Goal: Task Accomplishment & Management: Manage account settings

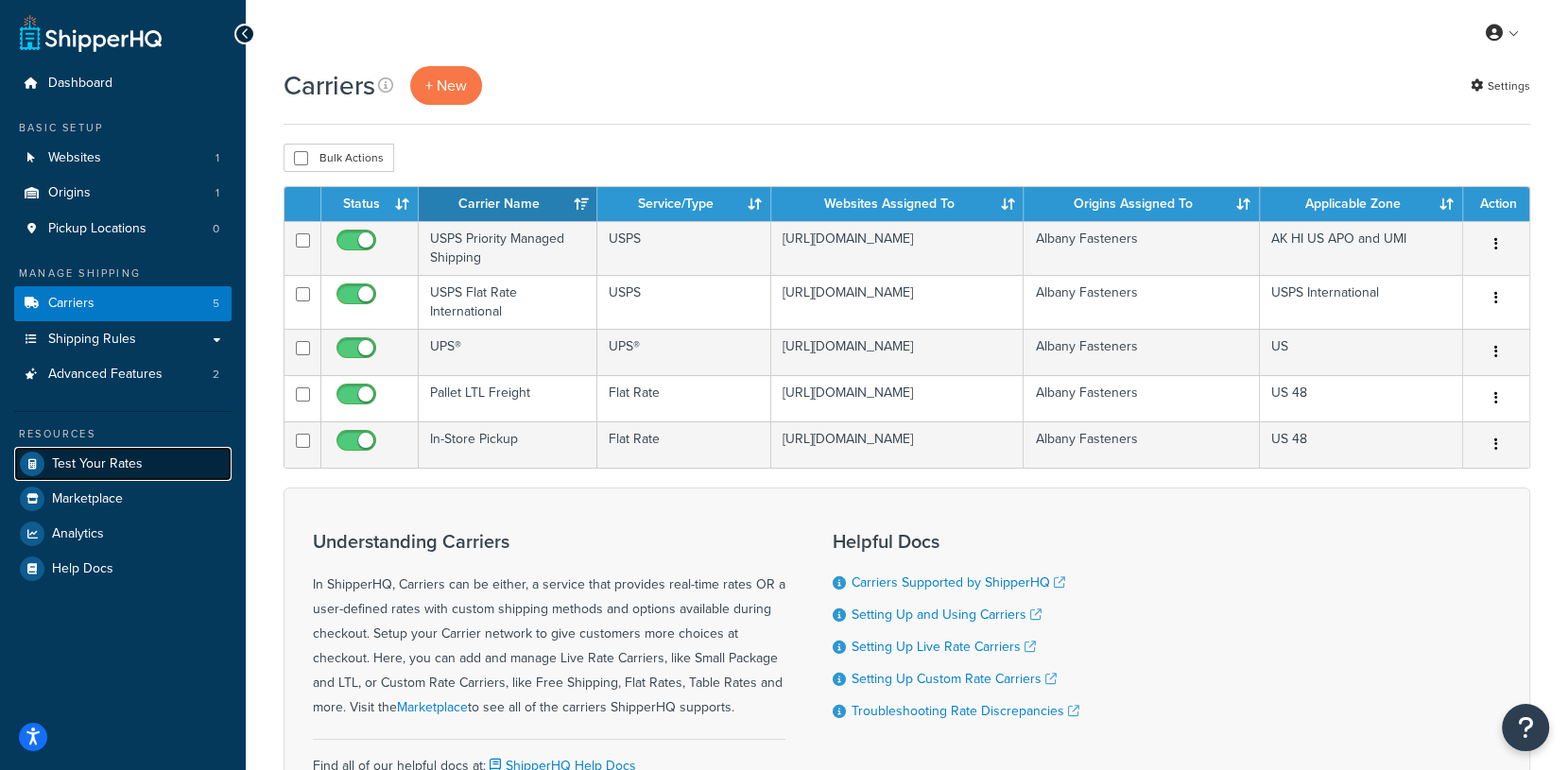
click at [140, 460] on link "Test Your Rates" at bounding box center [123, 464] width 217 height 34
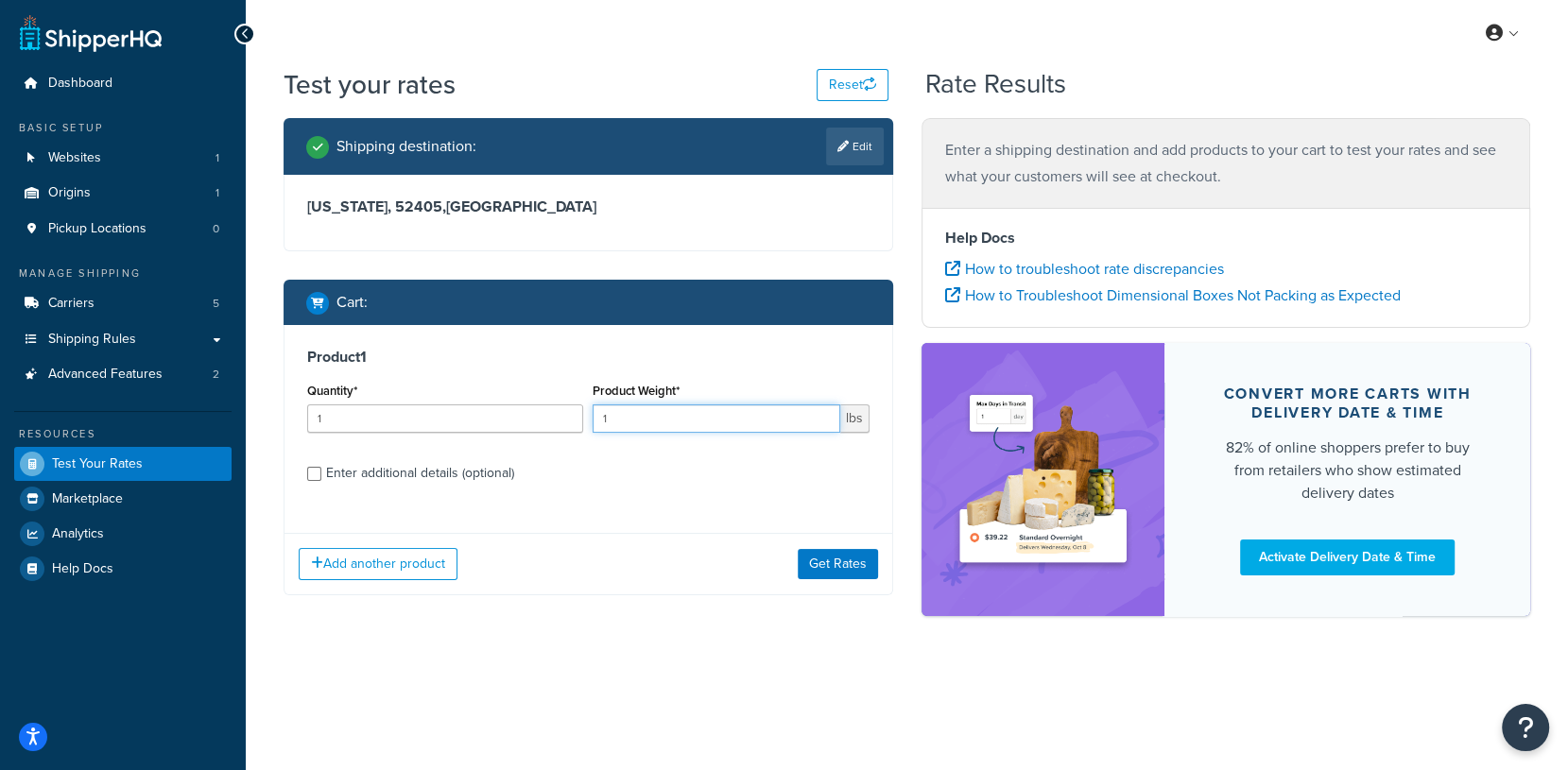
drag, startPoint x: 624, startPoint y: 420, endPoint x: 589, endPoint y: 425, distance: 35.4
click at [589, 425] on div "Product Weight* 1 lbs" at bounding box center [731, 412] width 285 height 69
type input "5"
click at [828, 562] on button "Get Rates" at bounding box center [837, 563] width 81 height 30
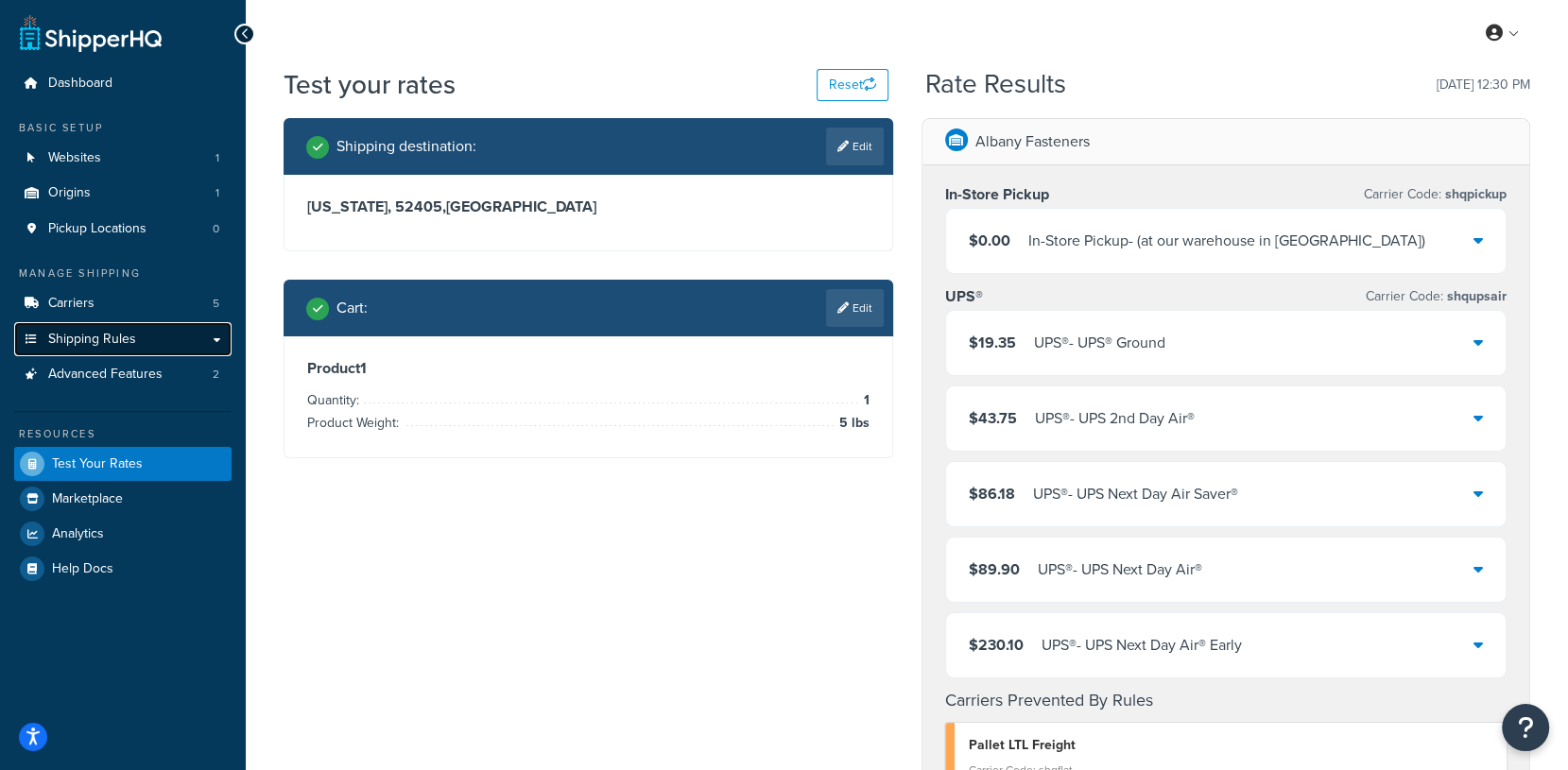
click at [73, 350] on link "Shipping Rules" at bounding box center [123, 339] width 217 height 35
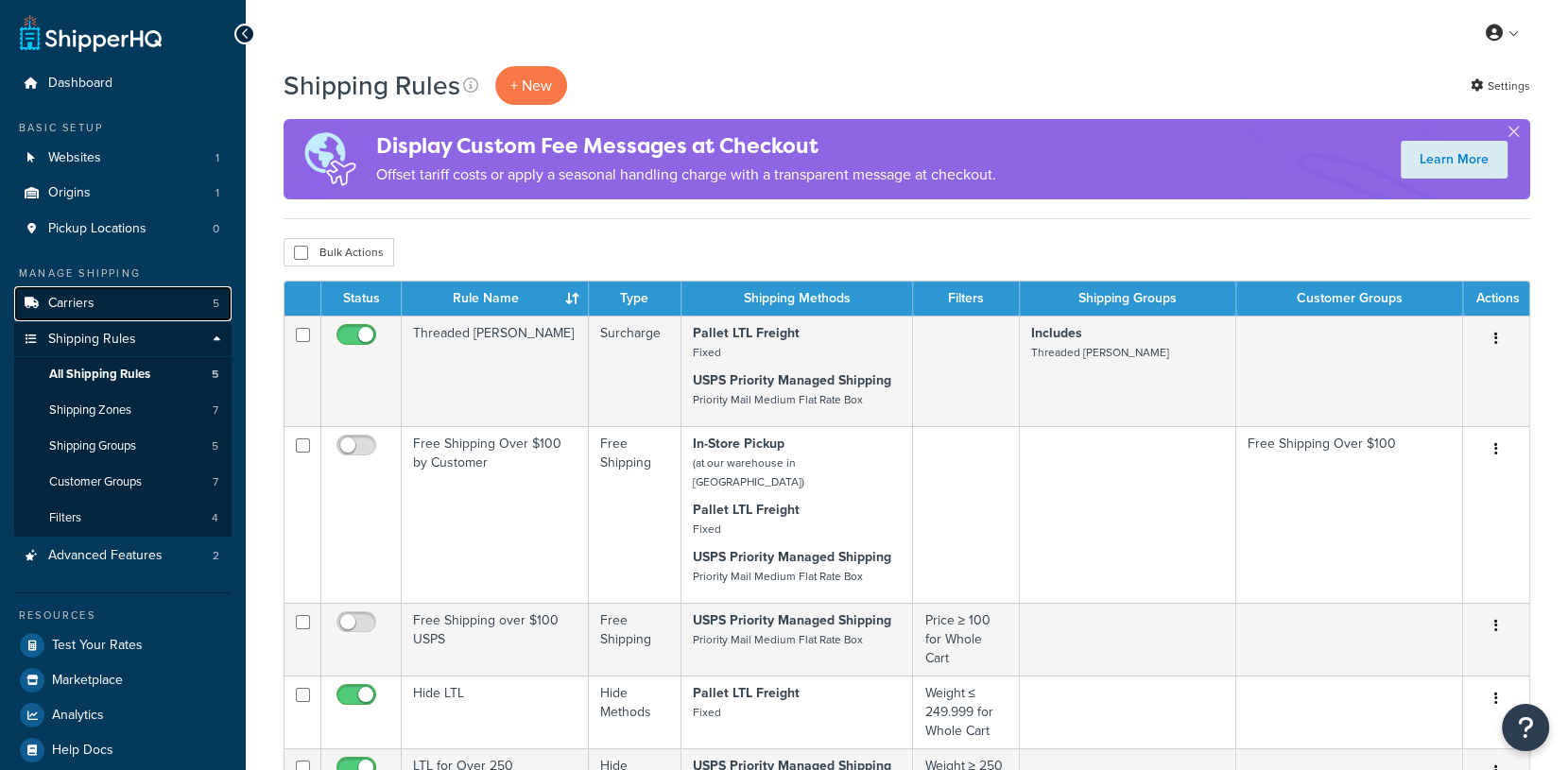
drag, startPoint x: 0, startPoint y: 0, endPoint x: 72, endPoint y: 300, distance: 308.5
click at [72, 300] on span "Carriers" at bounding box center [72, 304] width 47 height 16
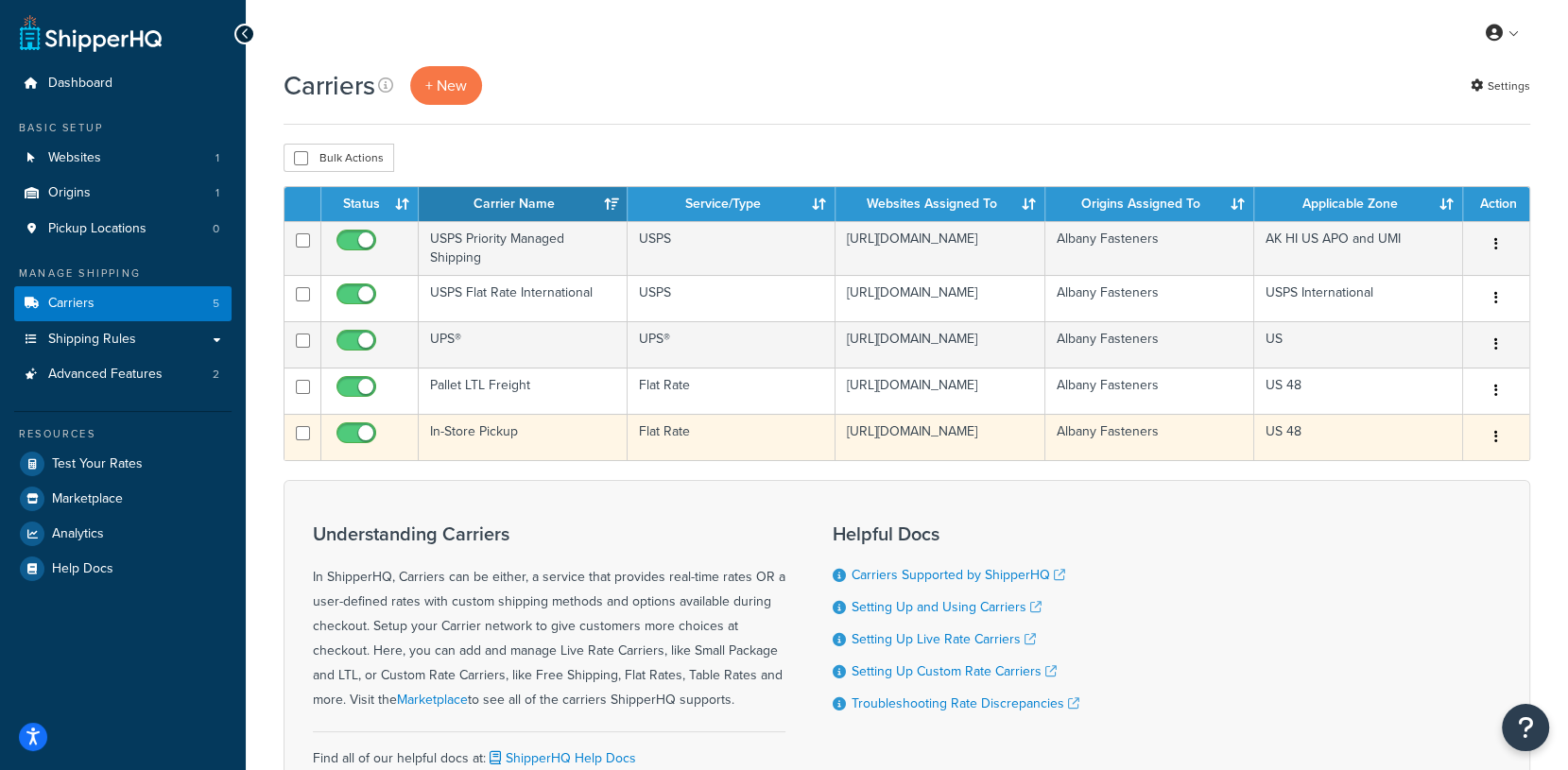
click at [1507, 453] on button "button" at bounding box center [1496, 437] width 26 height 30
click at [1452, 498] on link "Edit" at bounding box center [1420, 496] width 149 height 39
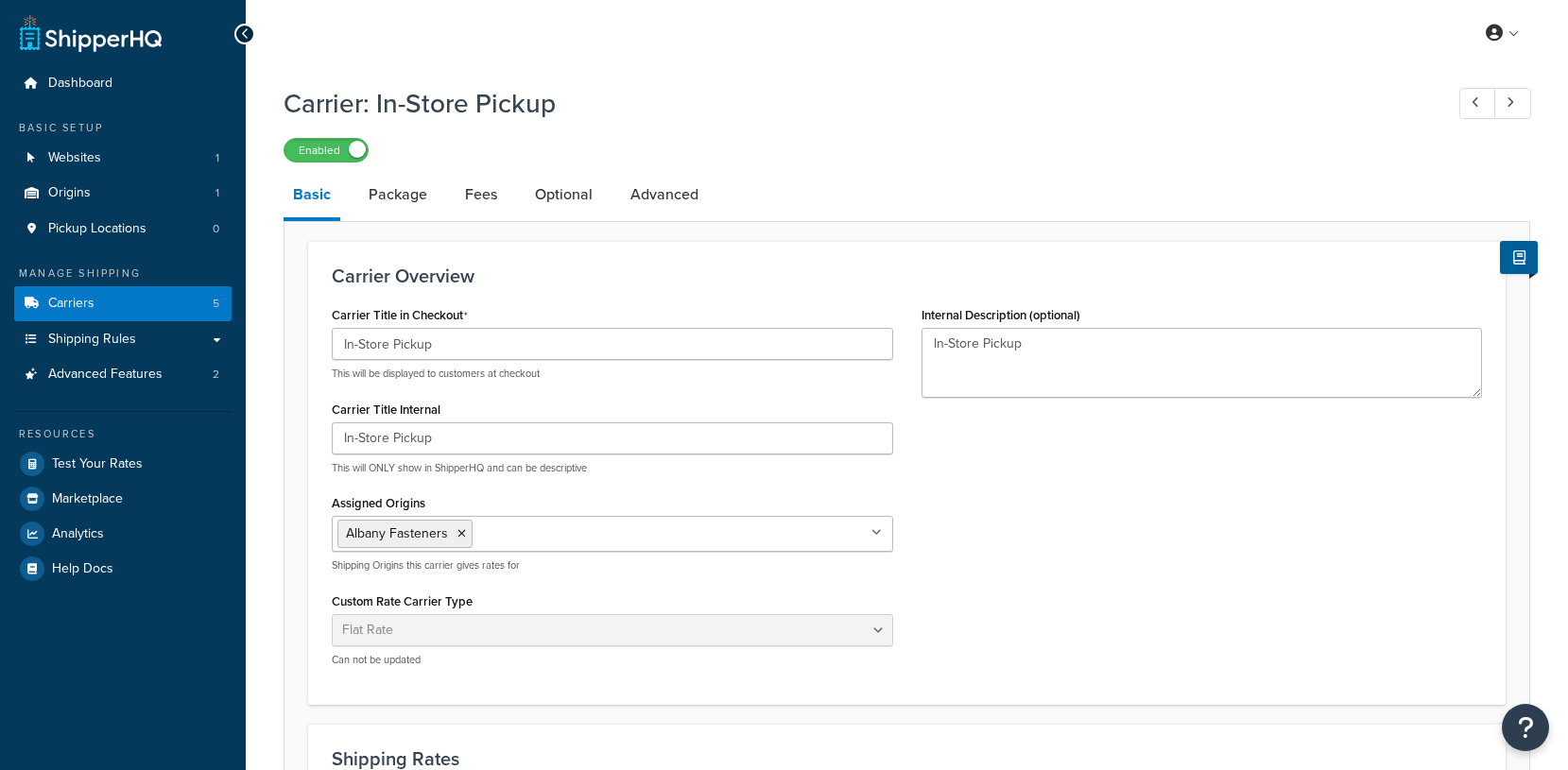
select select "flat"
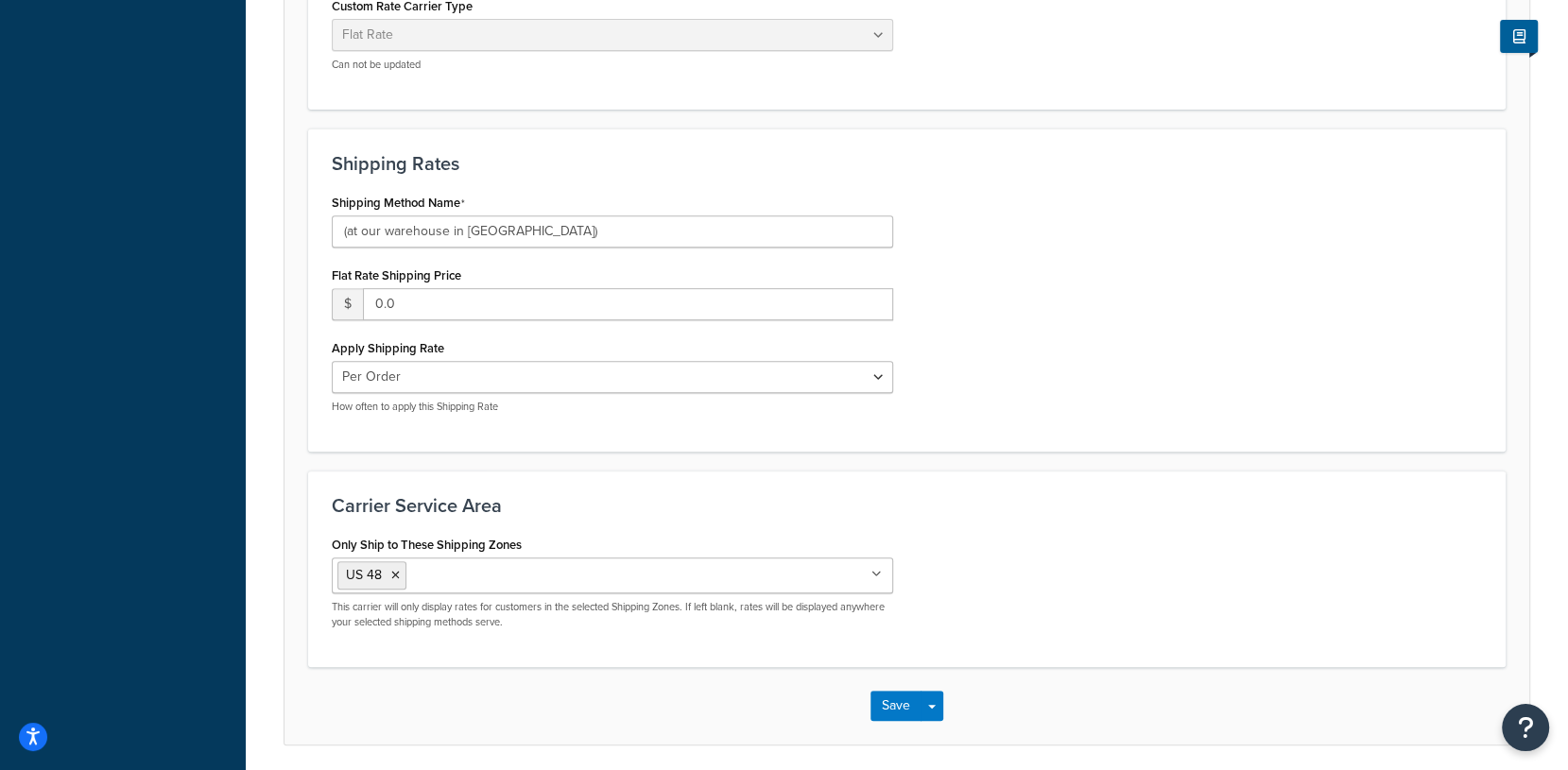
scroll to position [597, 0]
click at [618, 585] on ul "US 48" at bounding box center [612, 573] width 562 height 36
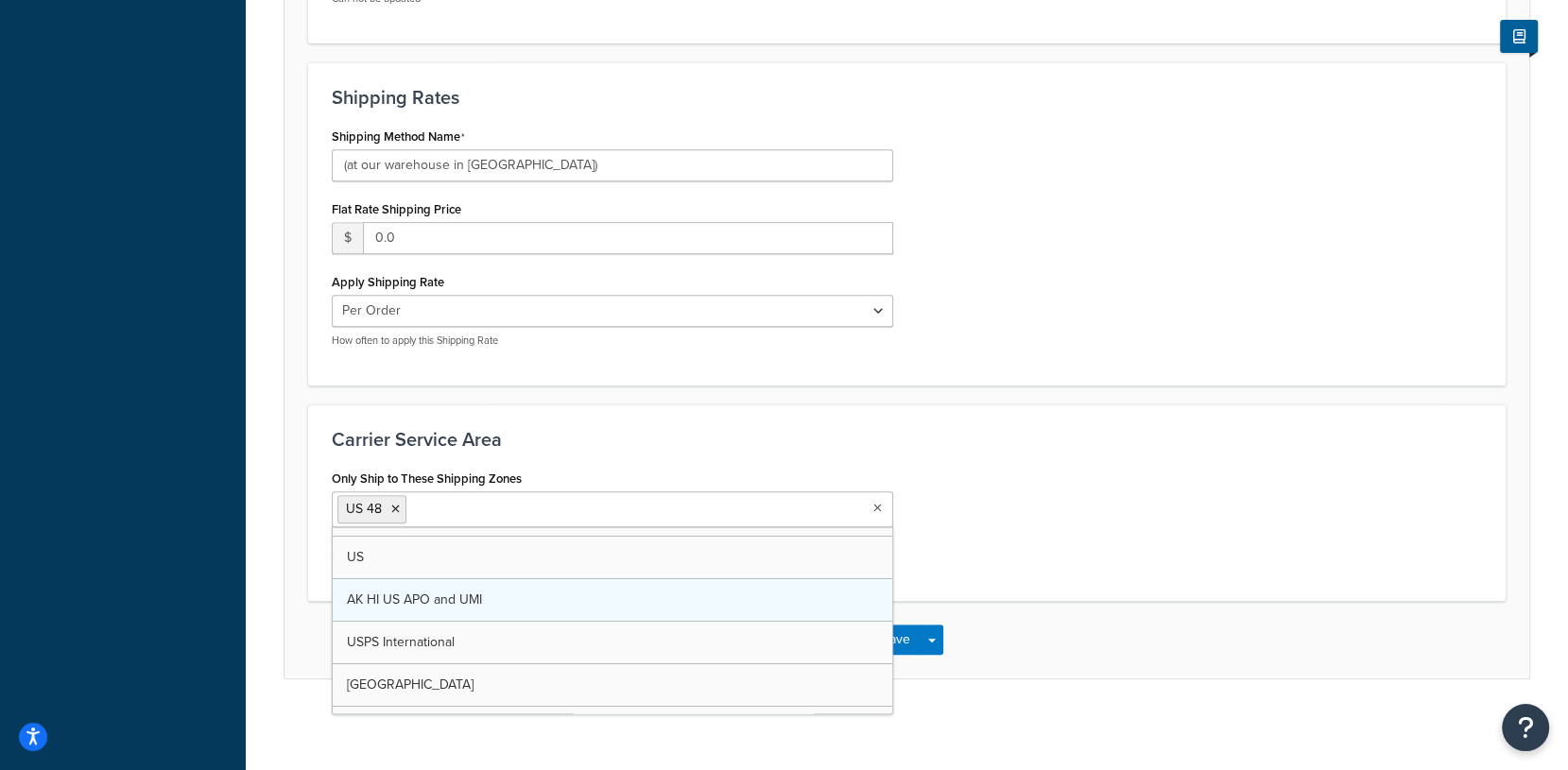
scroll to position [0, 0]
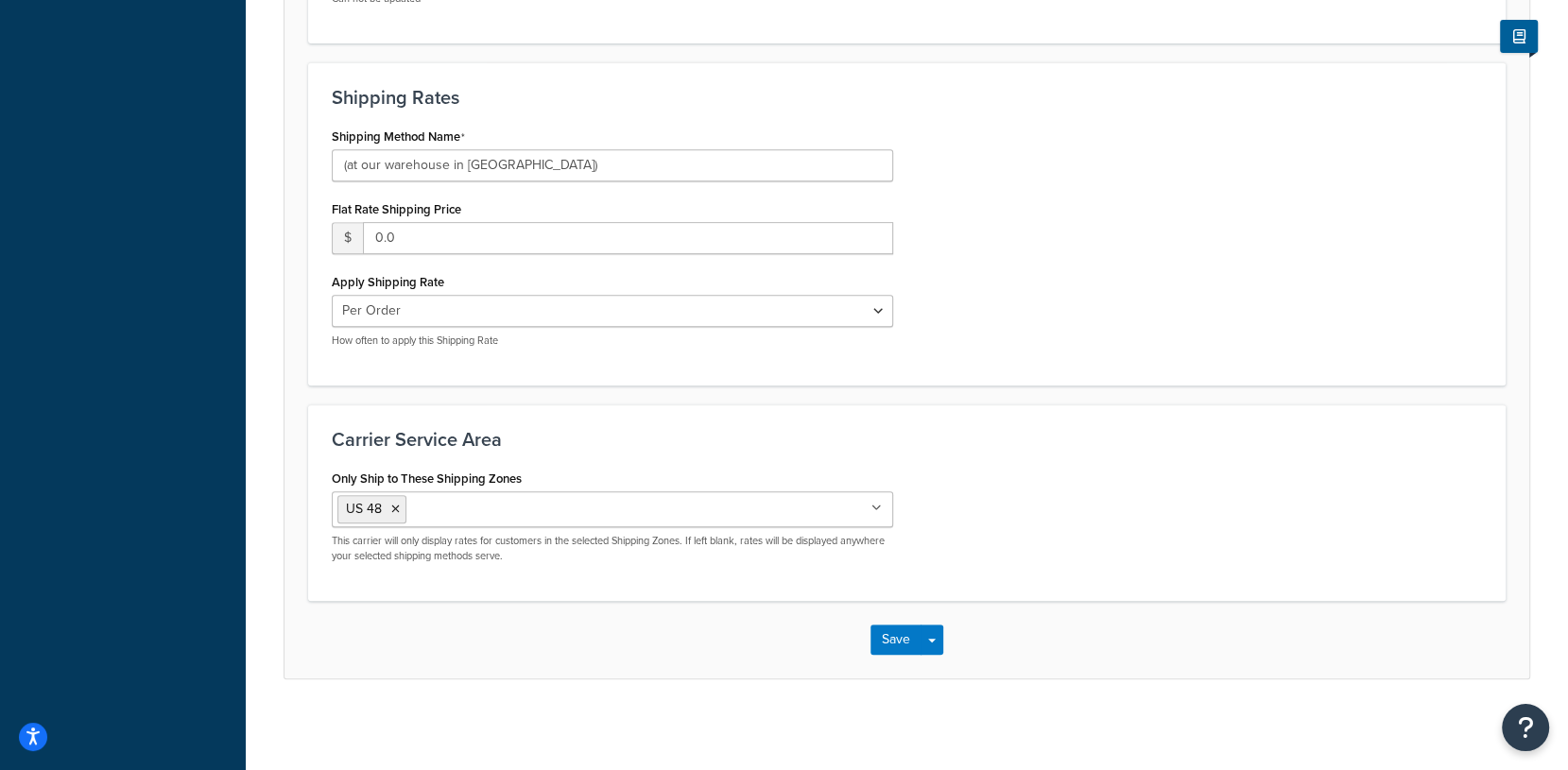
click at [821, 465] on div "Only Ship to These Shipping Zones US 48 US APO US AK HI US APO and UMI USPS Int…" at bounding box center [612, 513] width 562 height 98
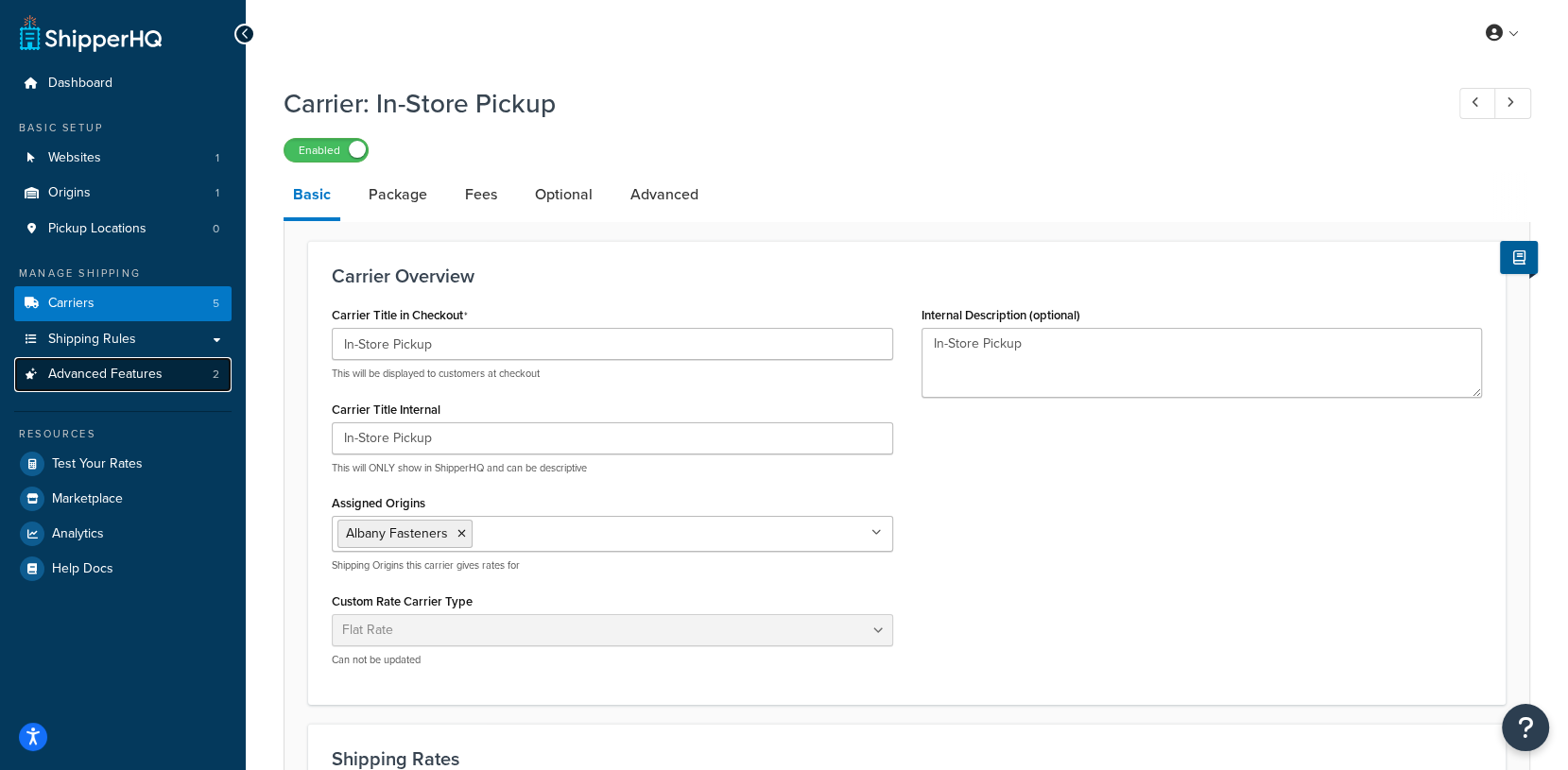
click at [138, 376] on span "Advanced Features" at bounding box center [106, 374] width 114 height 16
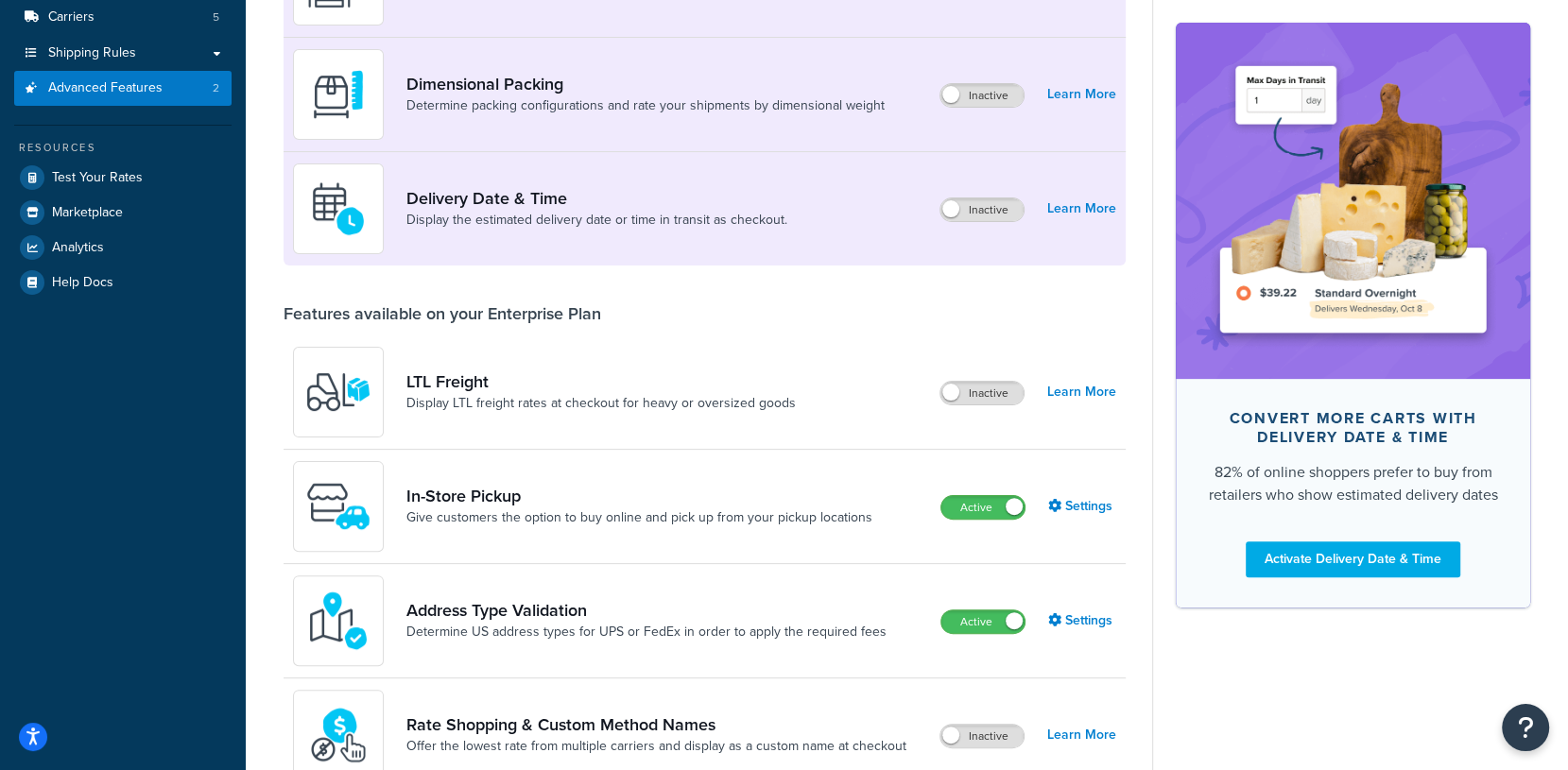
scroll to position [290, 0]
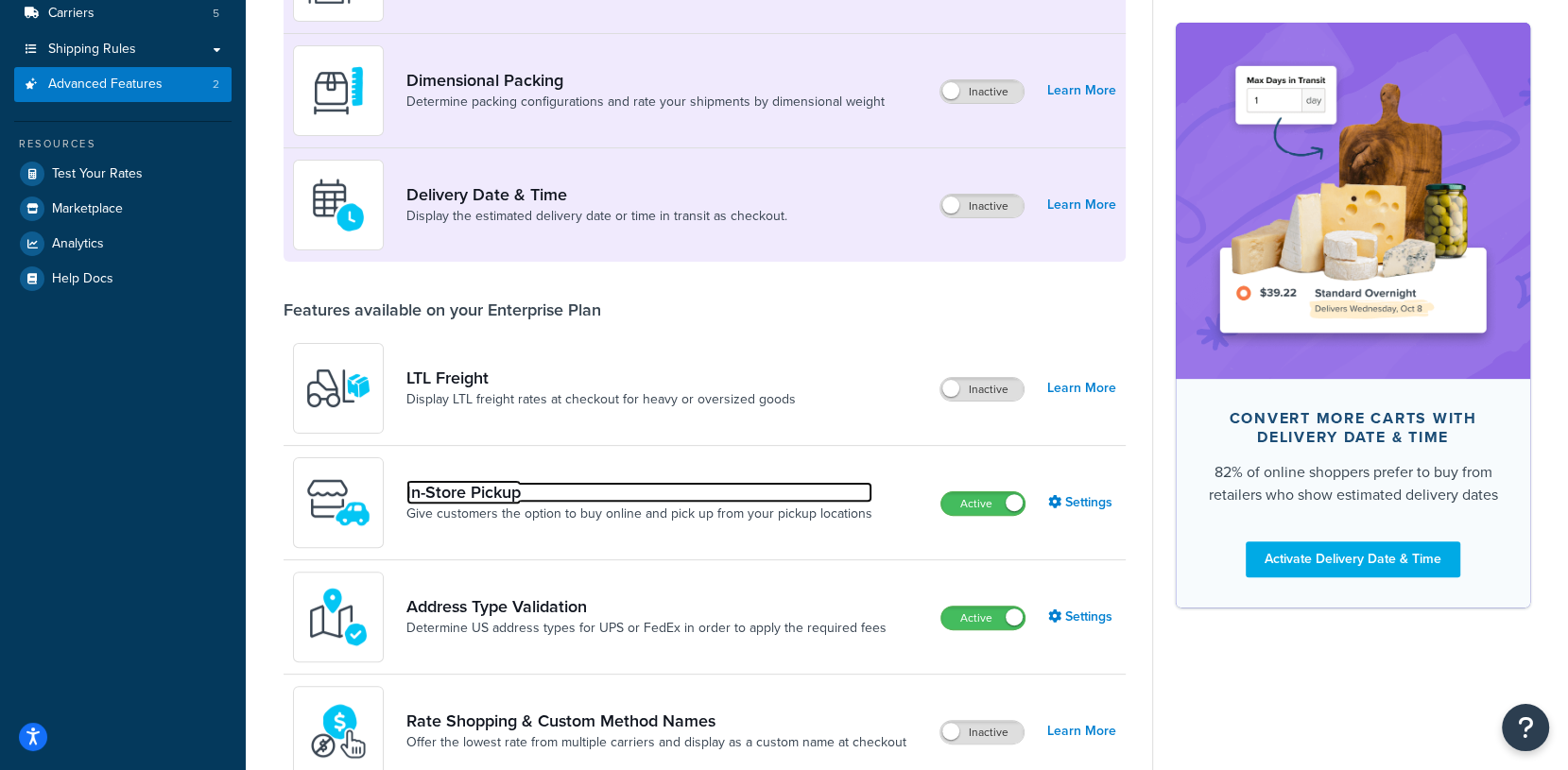
click at [496, 493] on link "In-Store Pickup" at bounding box center [639, 492] width 466 height 20
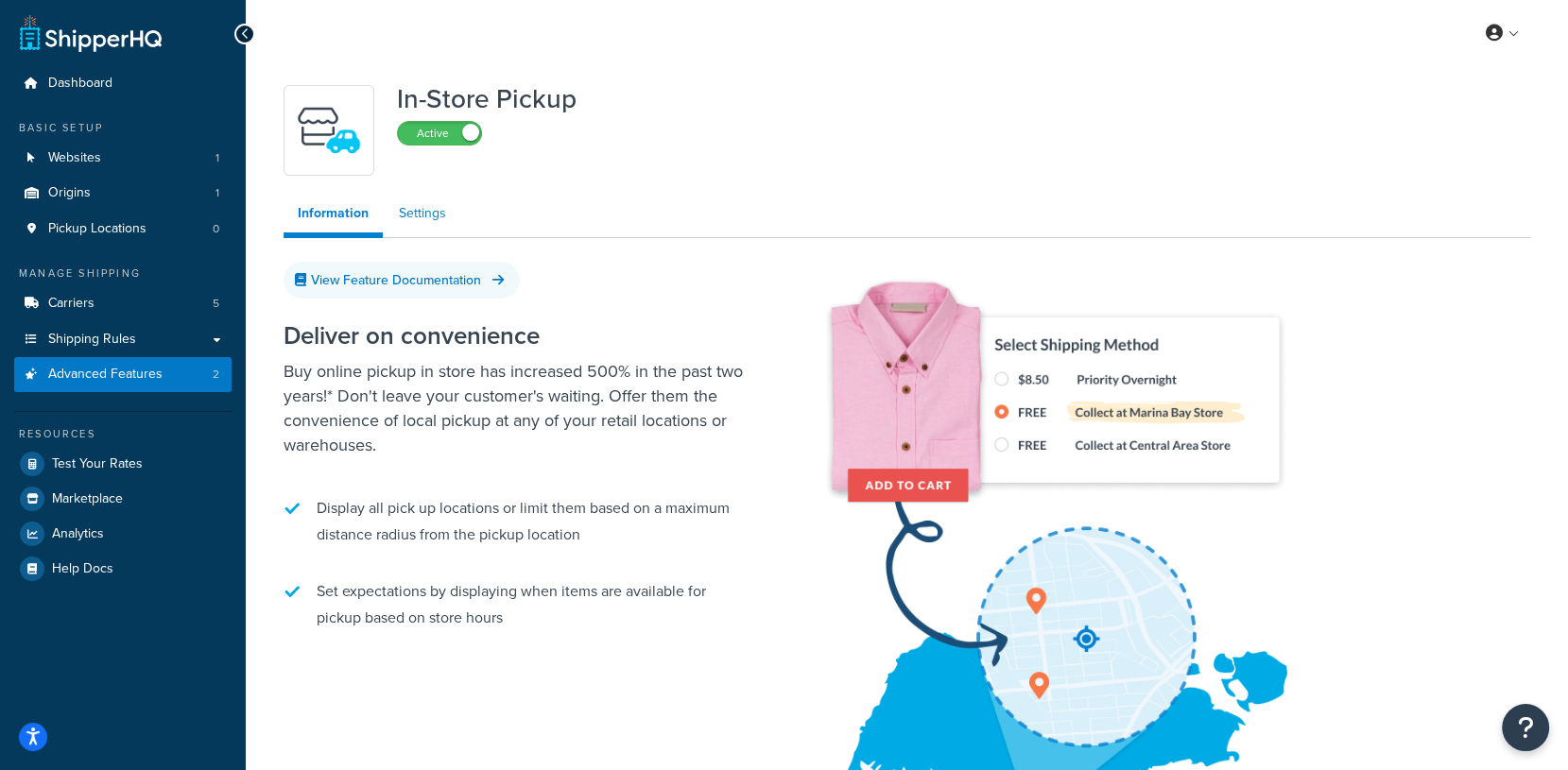
click at [417, 212] on link "Settings" at bounding box center [423, 213] width 76 height 38
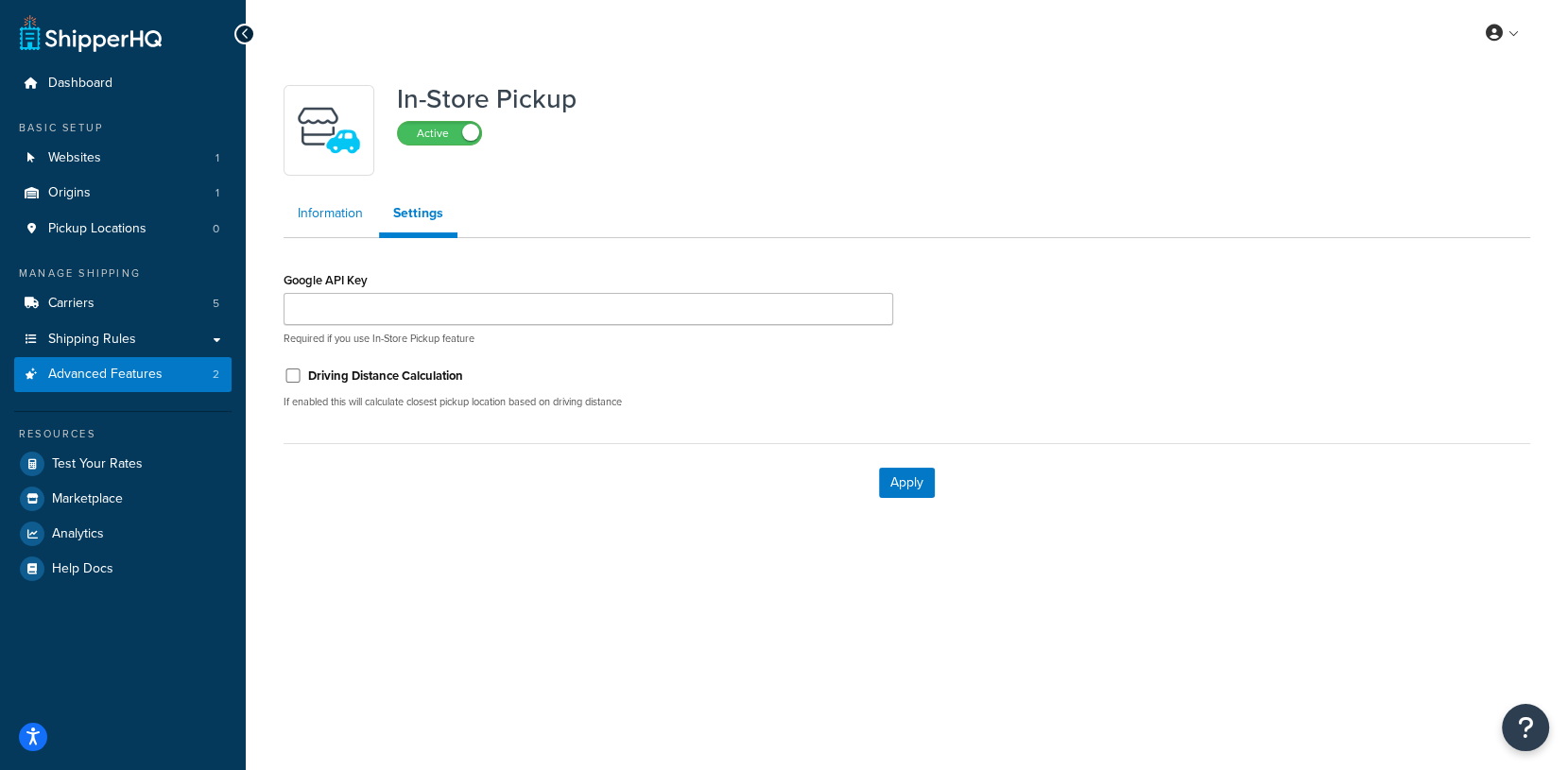
click at [331, 213] on link "Information" at bounding box center [330, 213] width 93 height 38
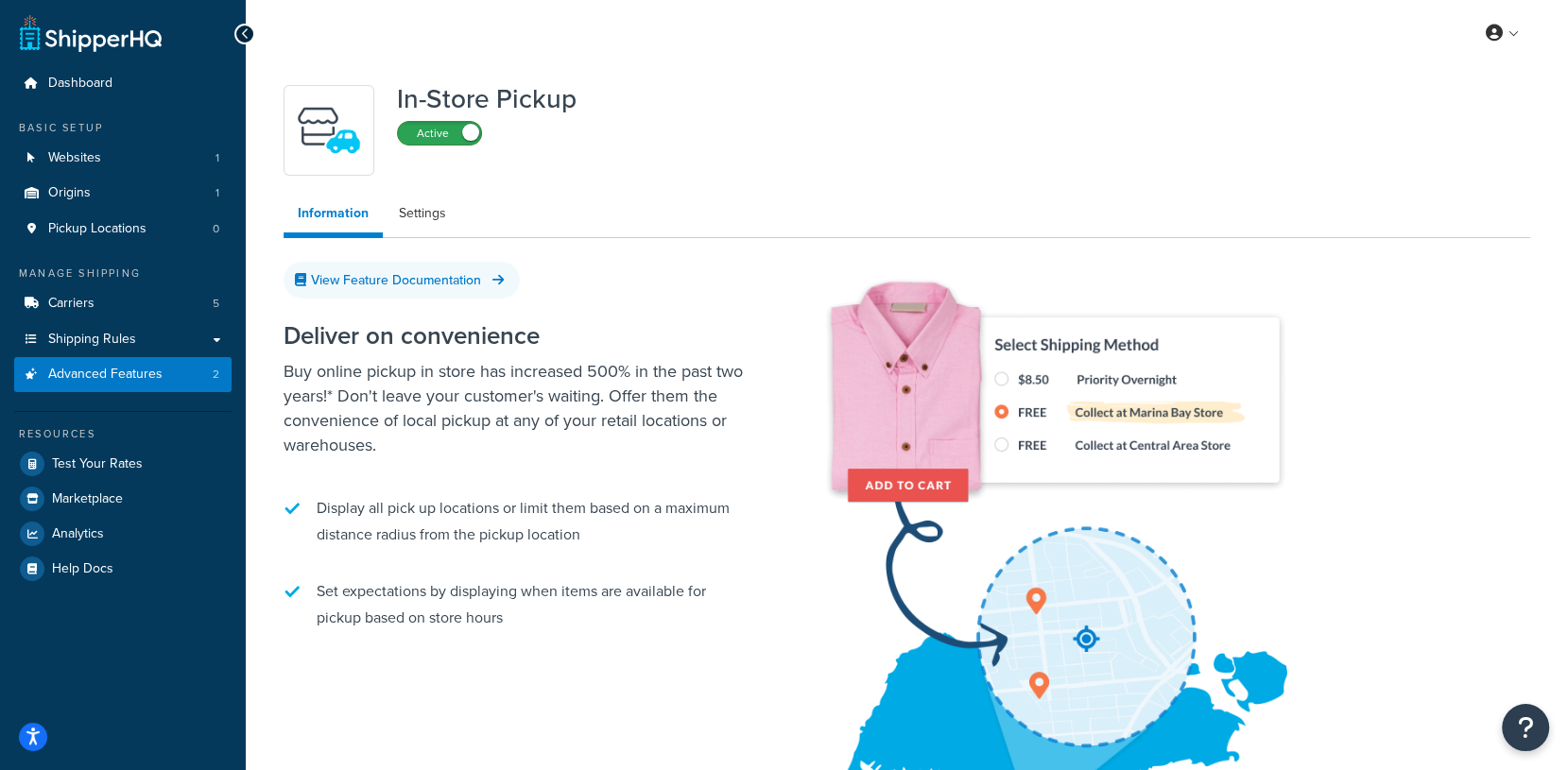
click at [428, 127] on label "Active" at bounding box center [440, 133] width 83 height 22
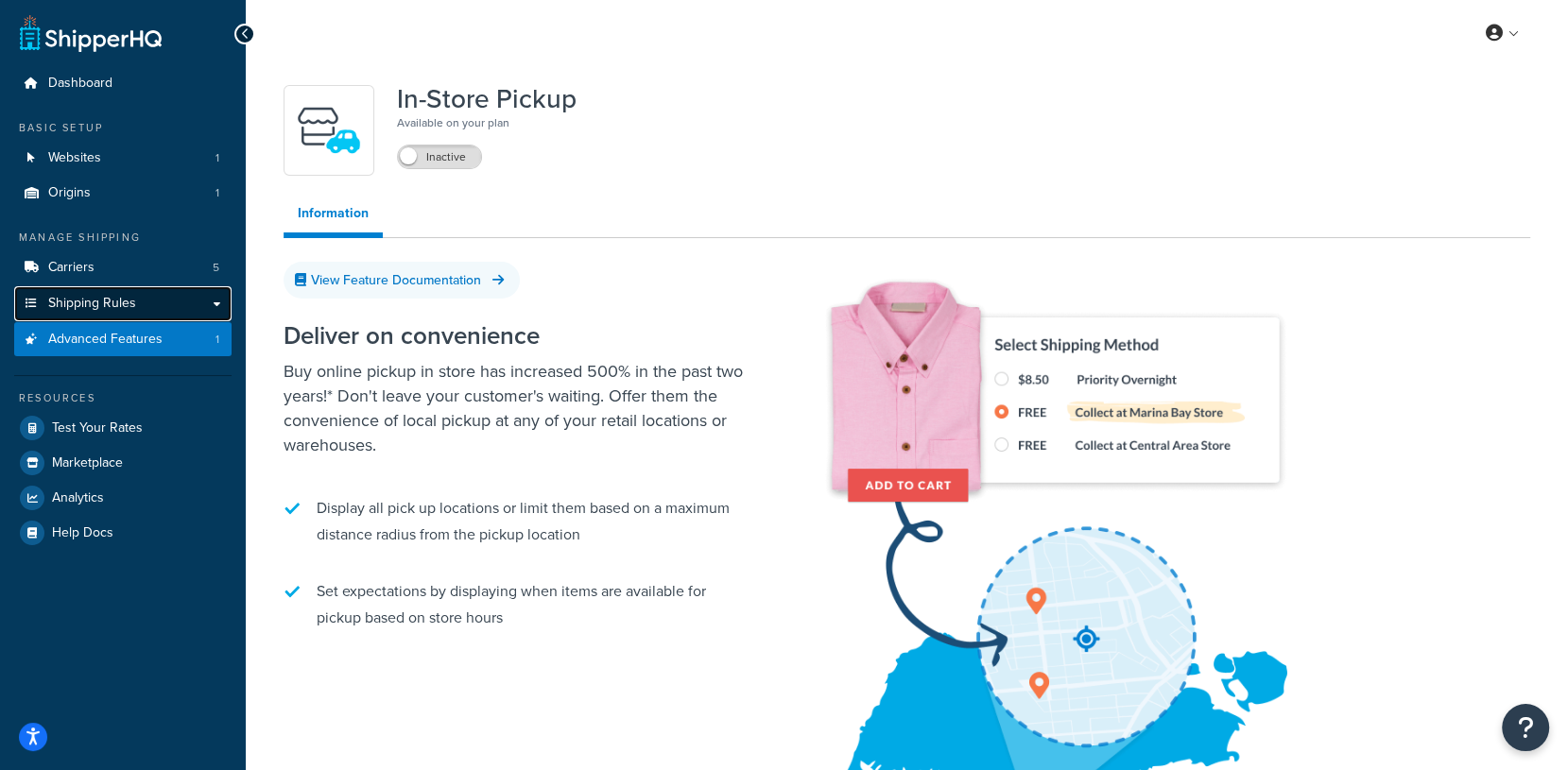
click at [97, 305] on span "Shipping Rules" at bounding box center [92, 304] width 88 height 16
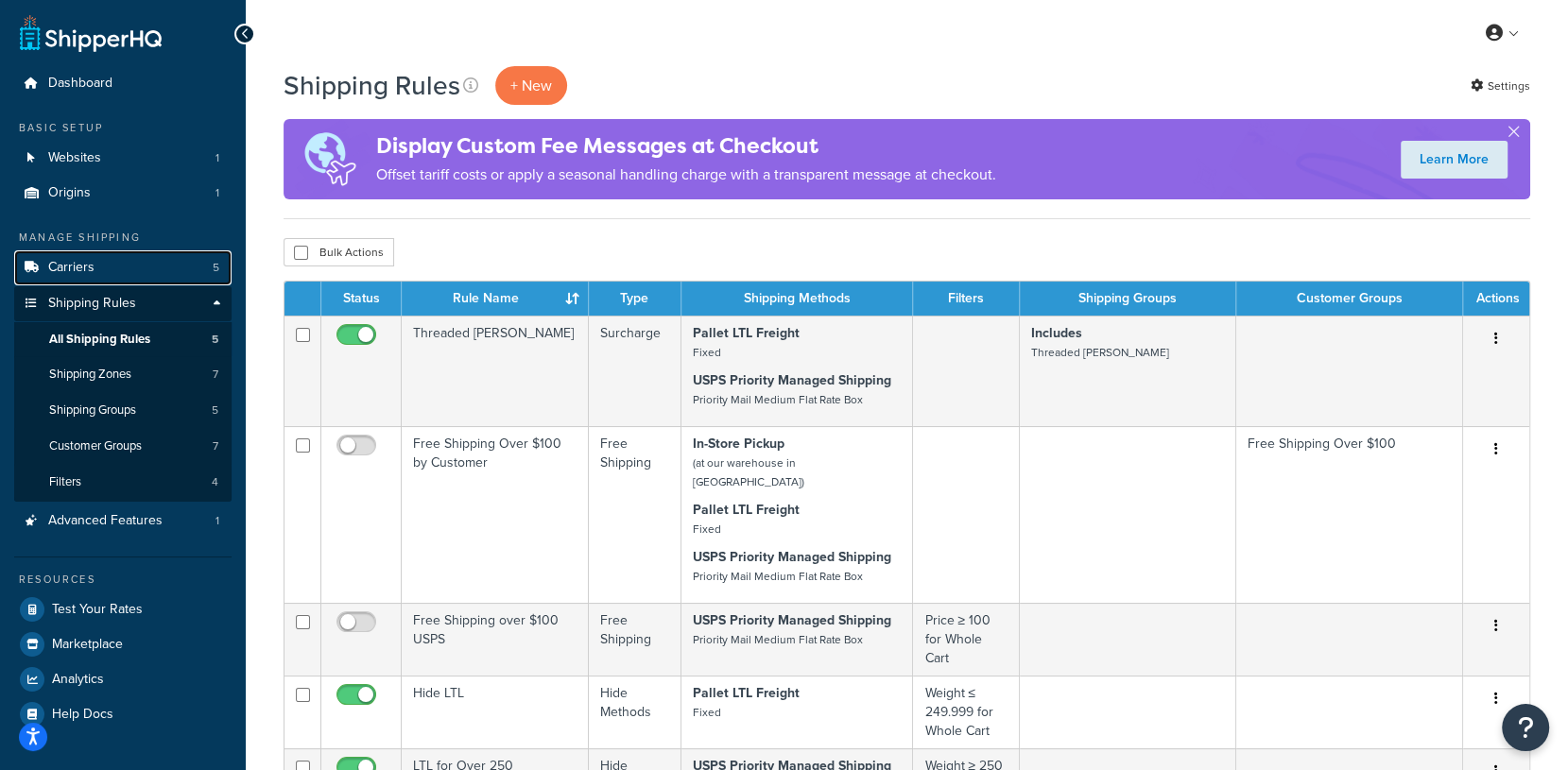
click at [96, 273] on link "Carriers 5" at bounding box center [123, 268] width 217 height 35
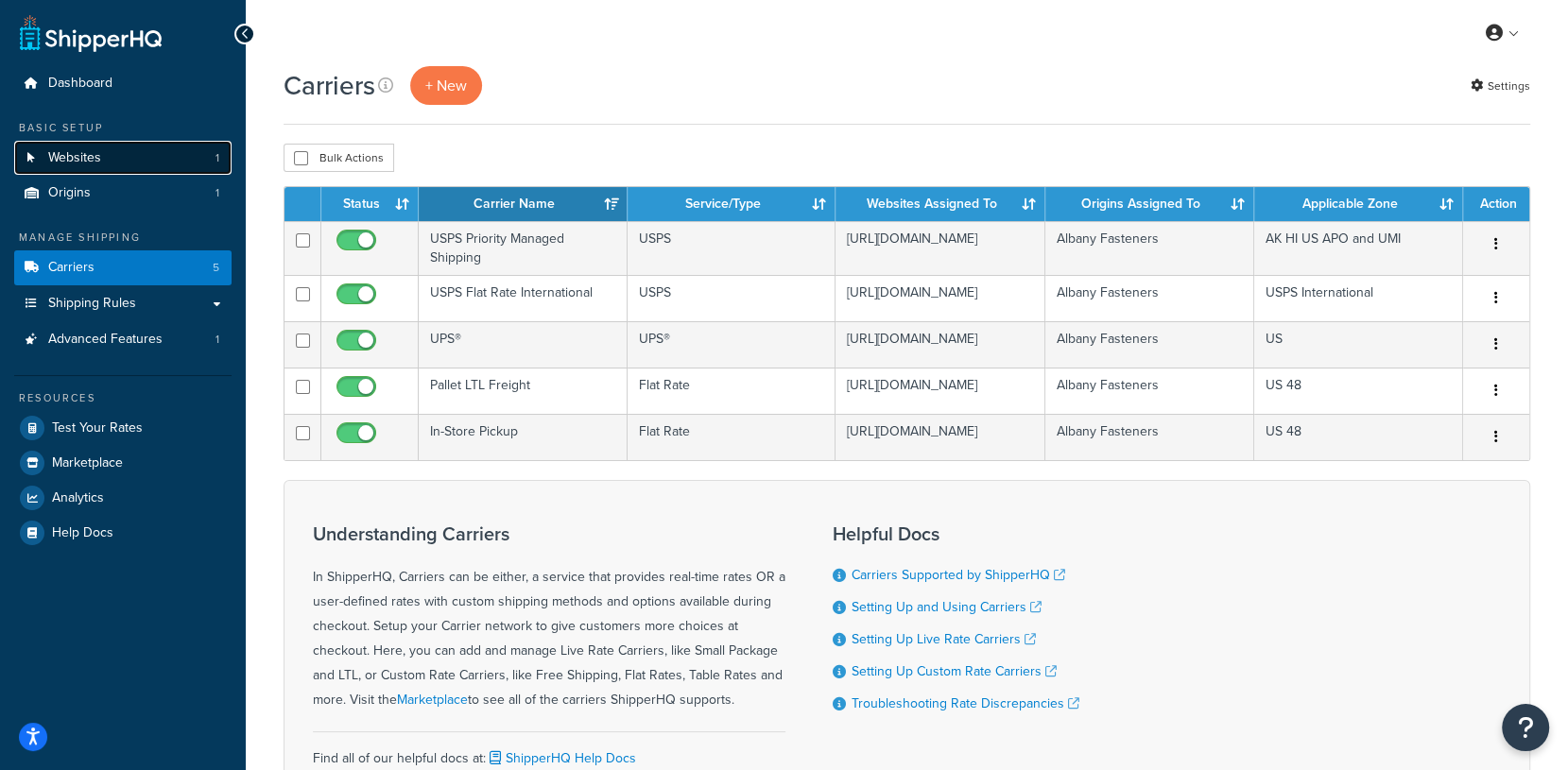
click at [77, 156] on span "Websites" at bounding box center [75, 158] width 53 height 16
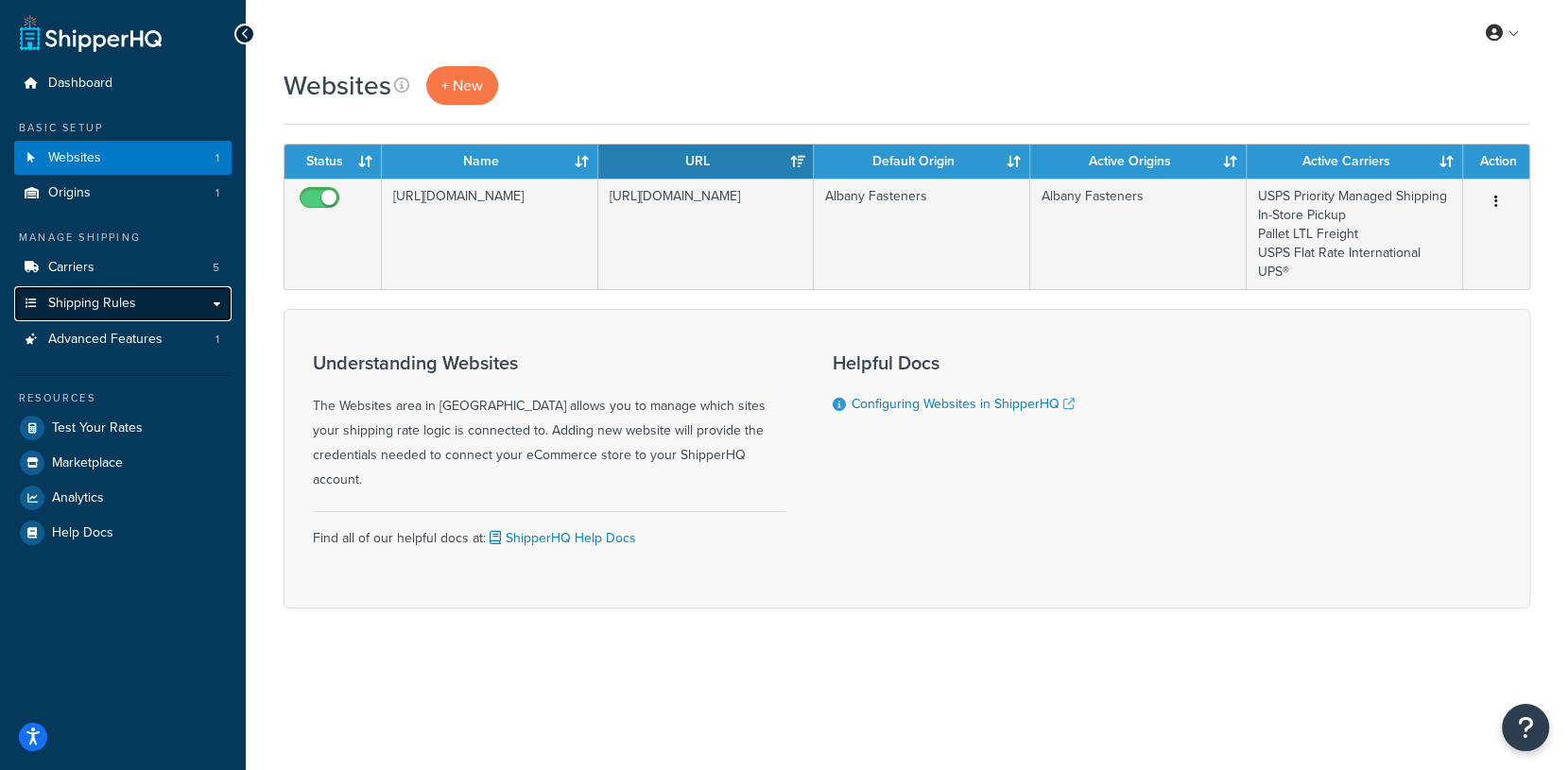
click at [76, 314] on link "Shipping Rules" at bounding box center [123, 304] width 217 height 35
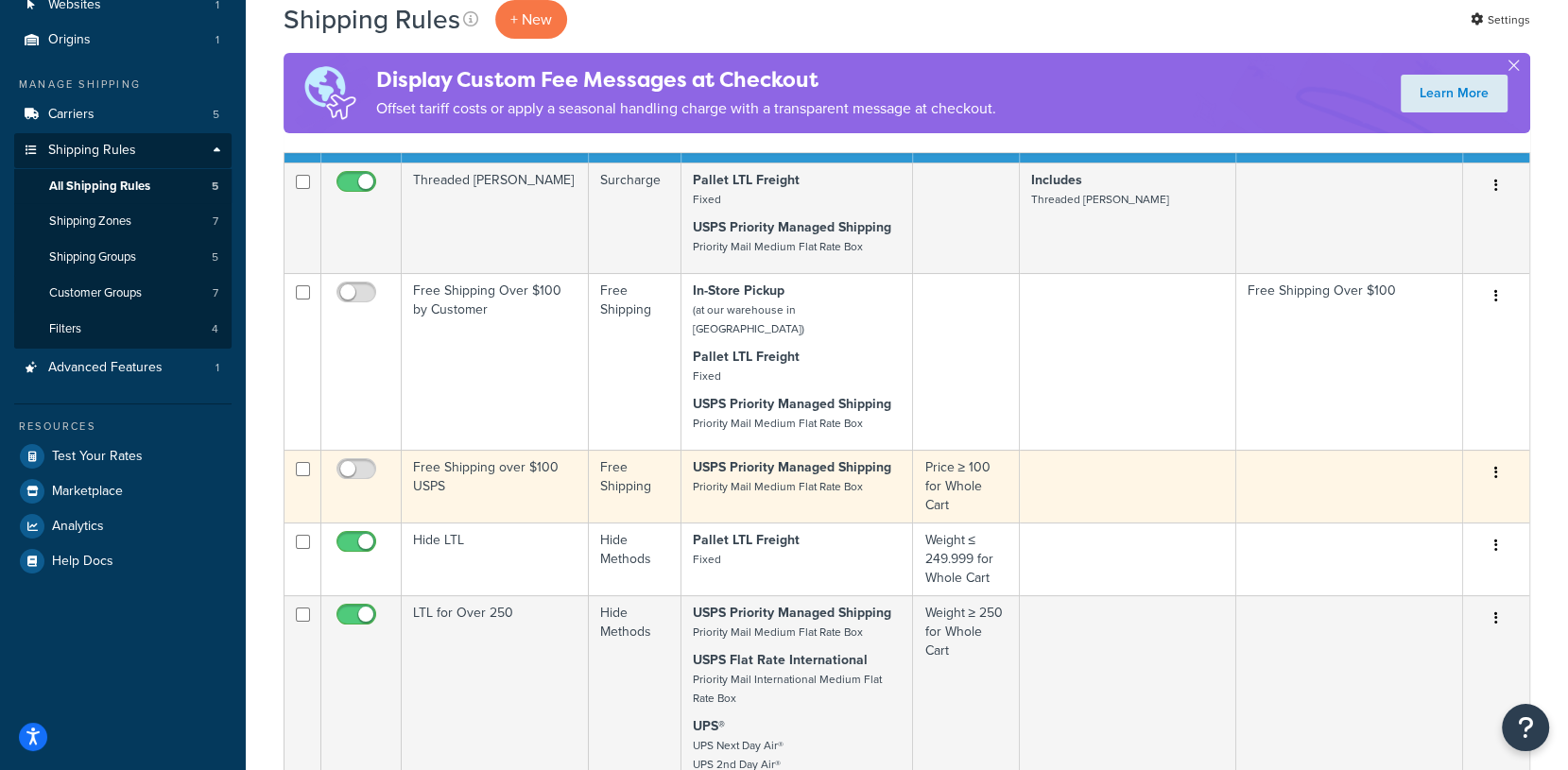
scroll to position [149, 0]
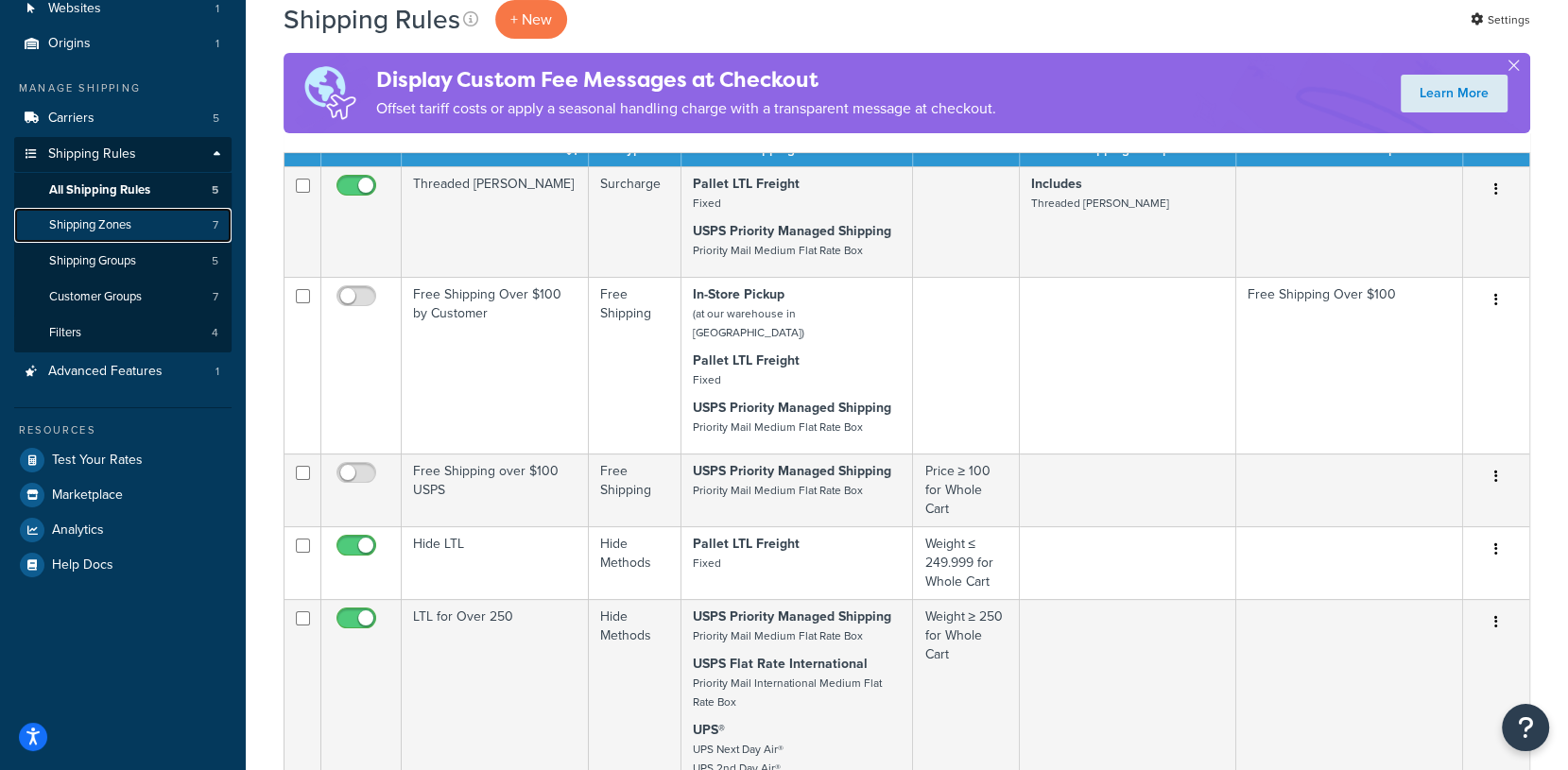
click at [120, 225] on span "Shipping Zones" at bounding box center [90, 225] width 82 height 16
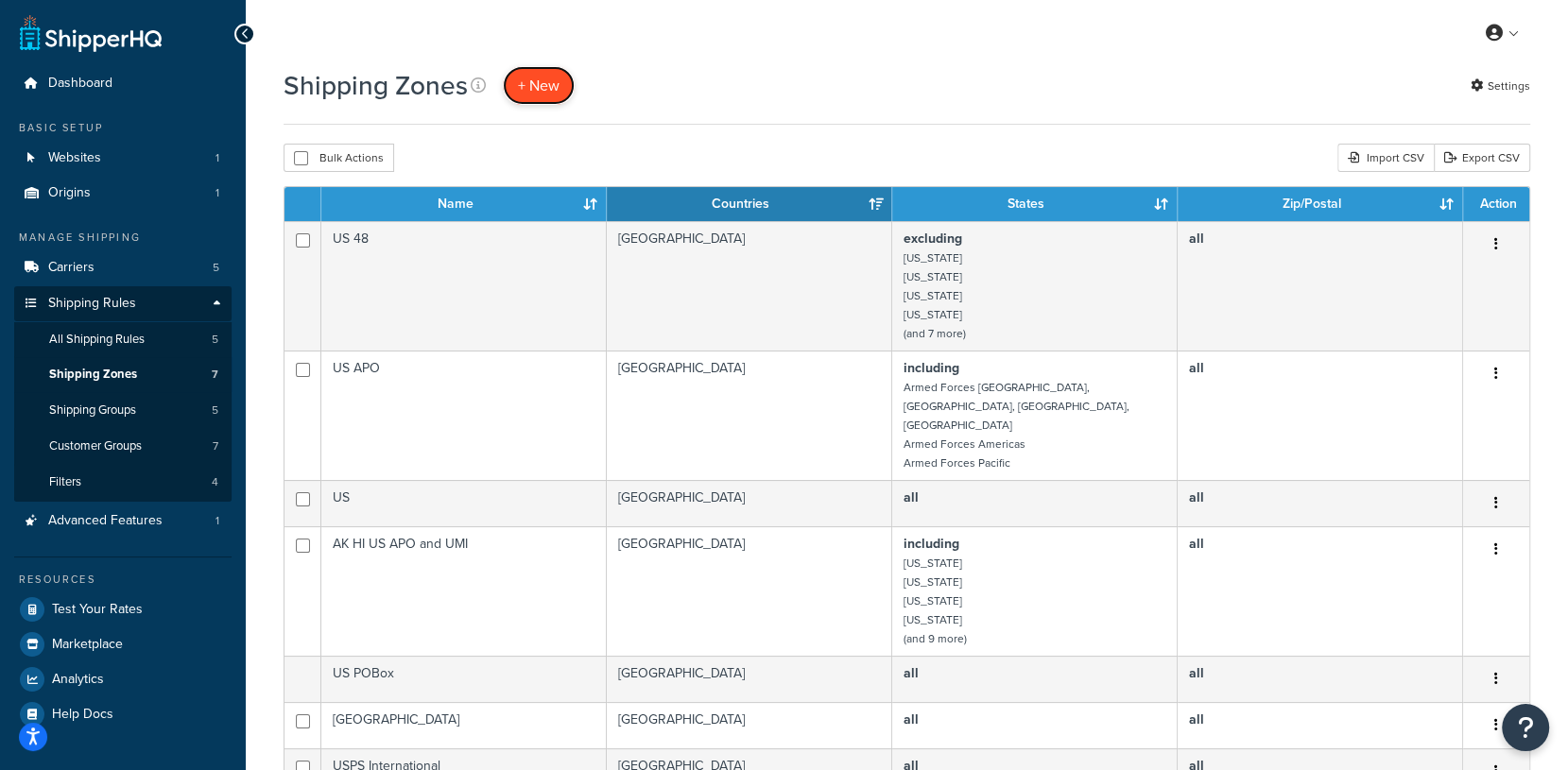
click at [548, 75] on span "+ New" at bounding box center [539, 85] width 42 height 21
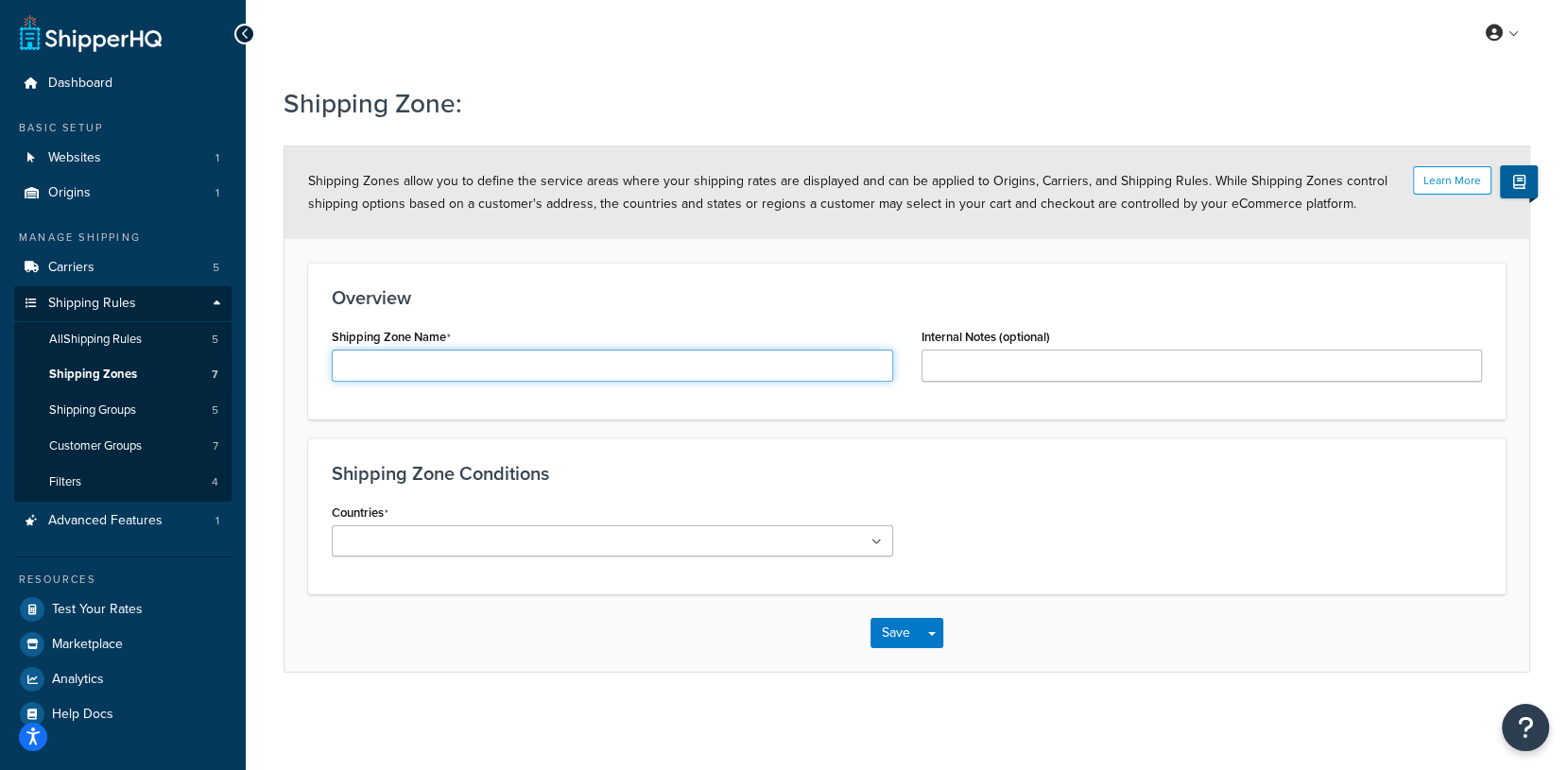
click at [423, 357] on input "Shipping Zone Name" at bounding box center [612, 366] width 562 height 32
type input "Store Pickup Zone"
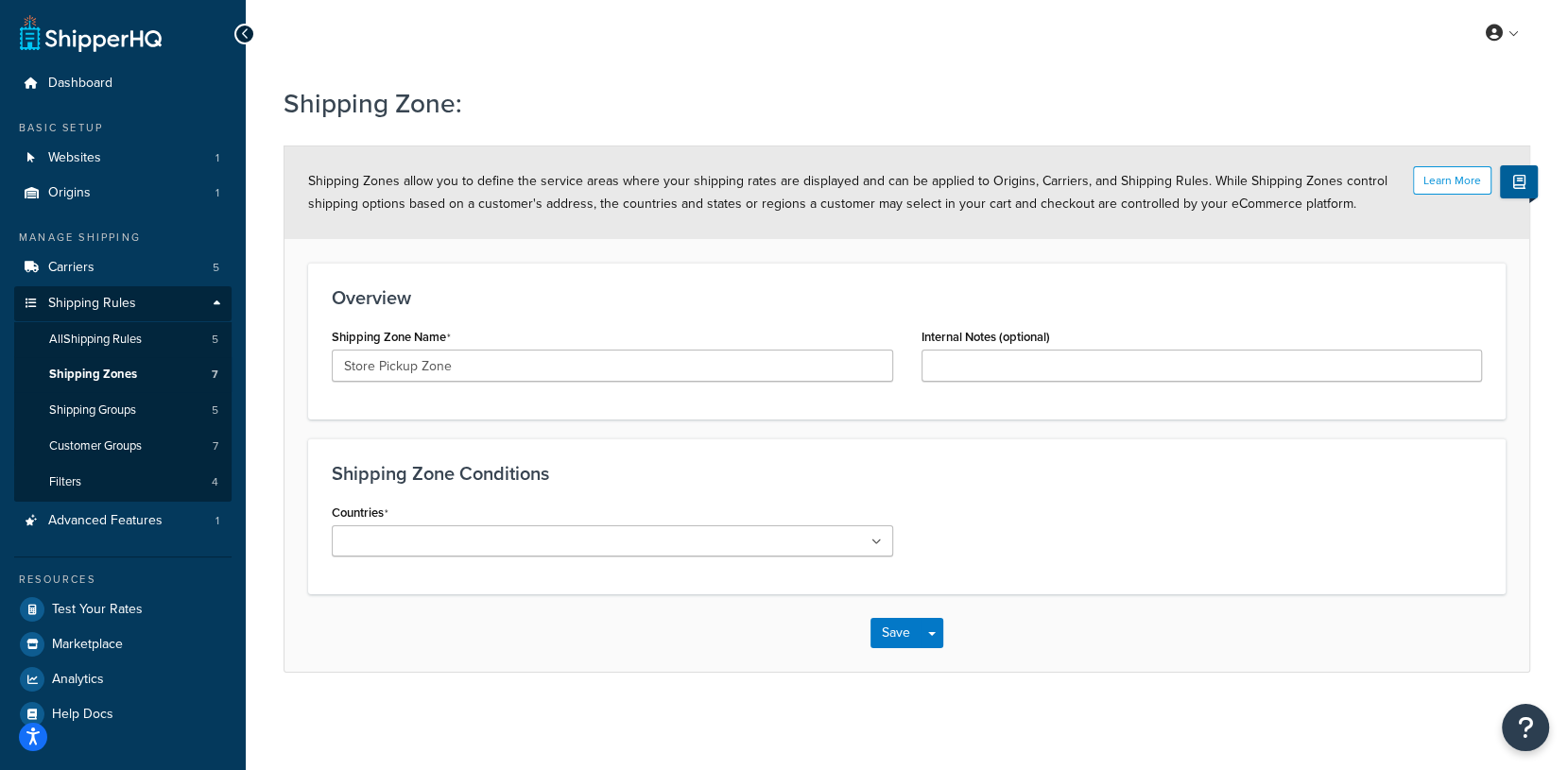
click at [697, 541] on ul at bounding box center [612, 541] width 562 height 31
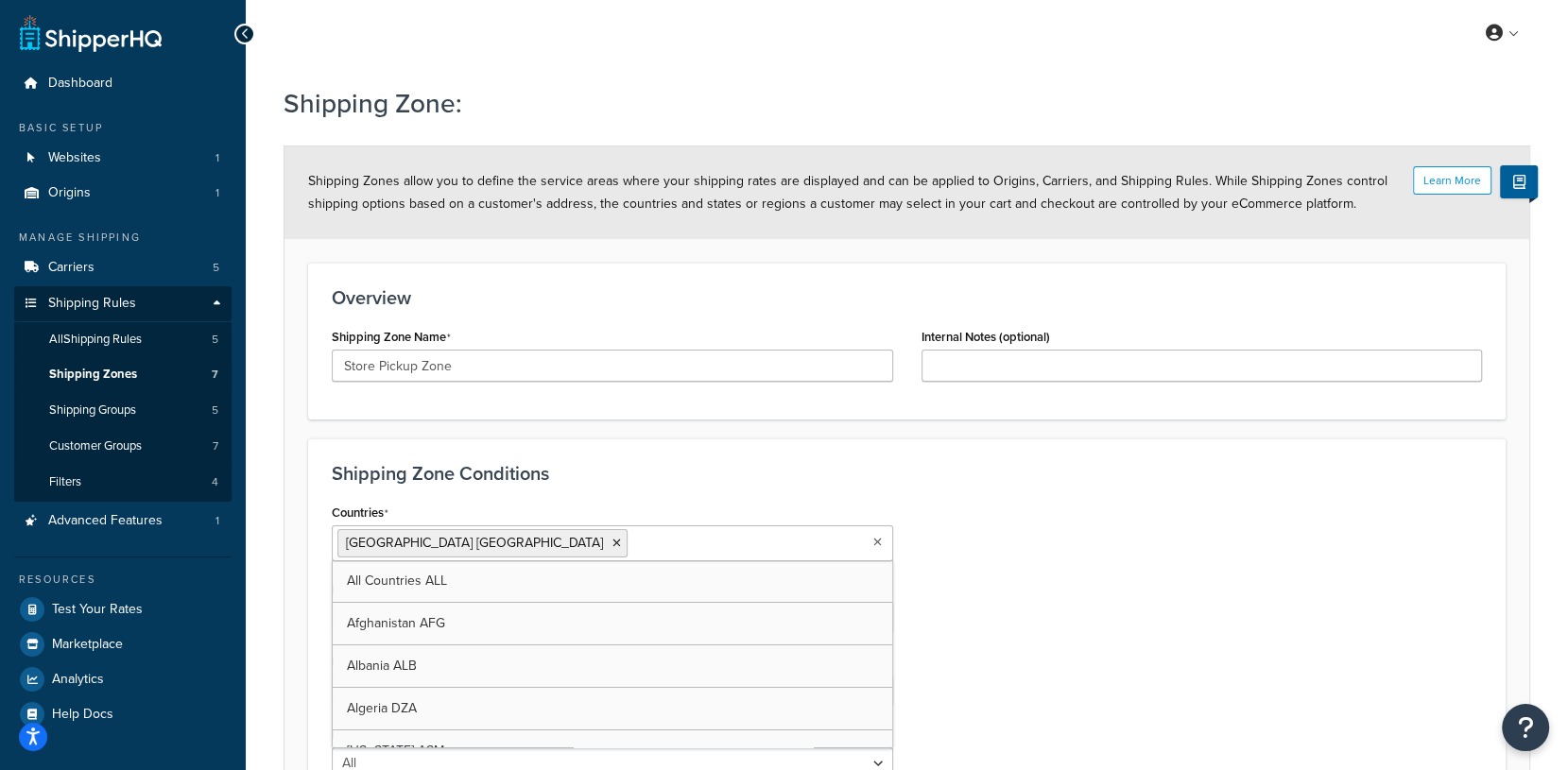
click at [1097, 528] on div "Countries United States USA All Countries ALL Afghanistan AFG Albania ALB Alger…" at bounding box center [906, 646] width 1179 height 295
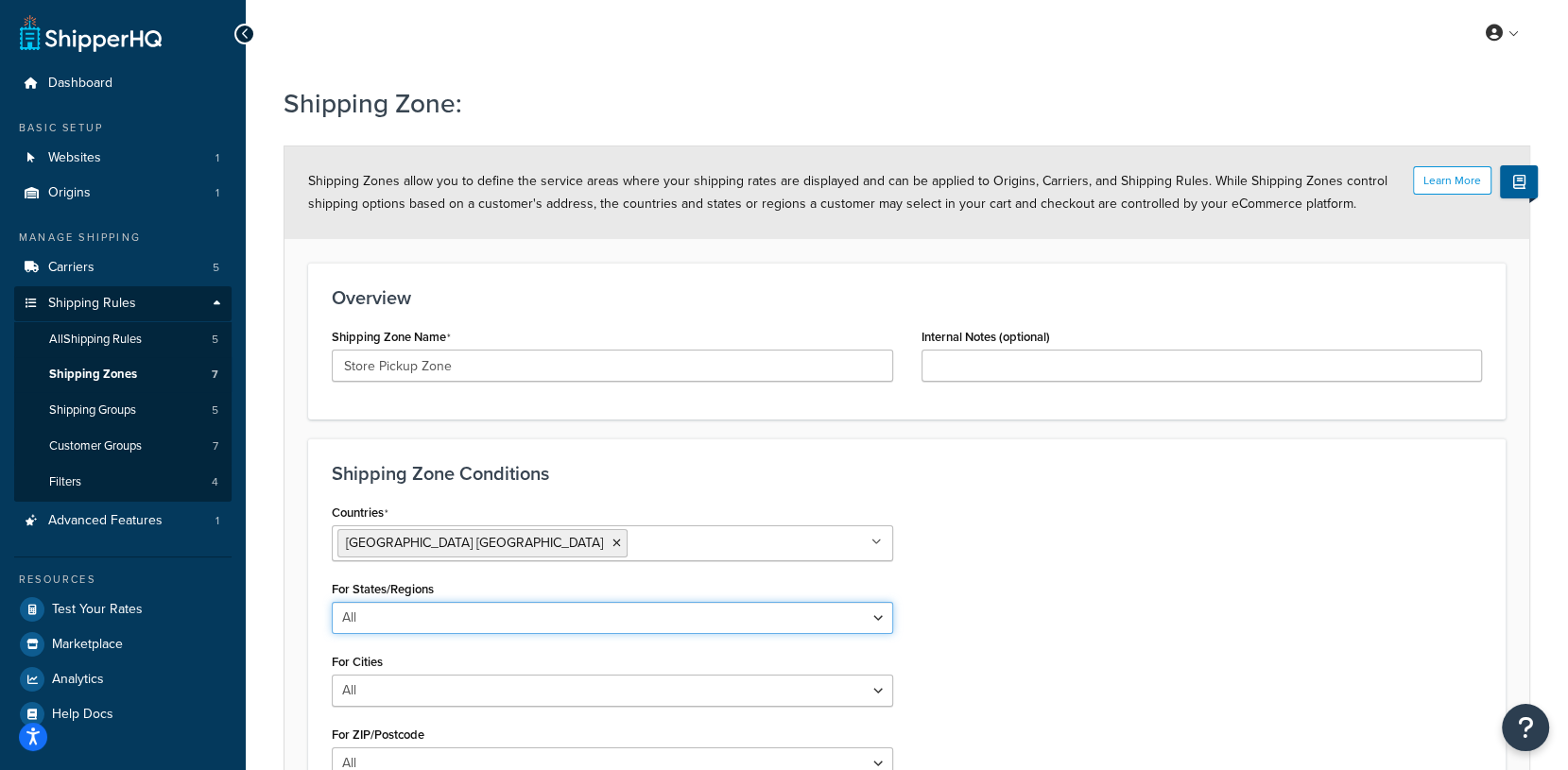
click at [539, 615] on select "All Including Excluding" at bounding box center [612, 618] width 562 height 32
select select "including"
click at [332, 602] on select "All Including Excluding" at bounding box center [612, 618] width 562 height 32
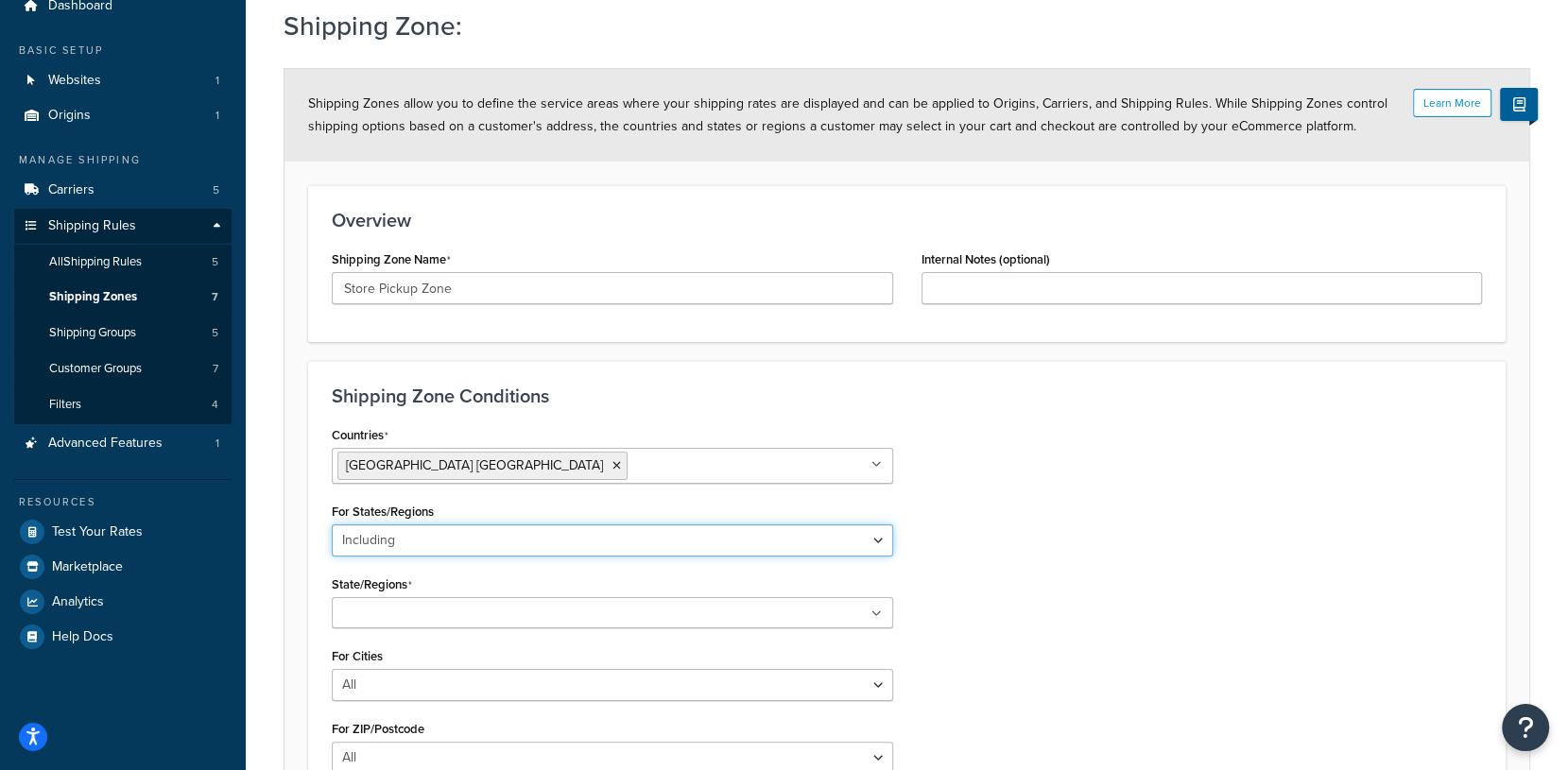
scroll to position [134, 0]
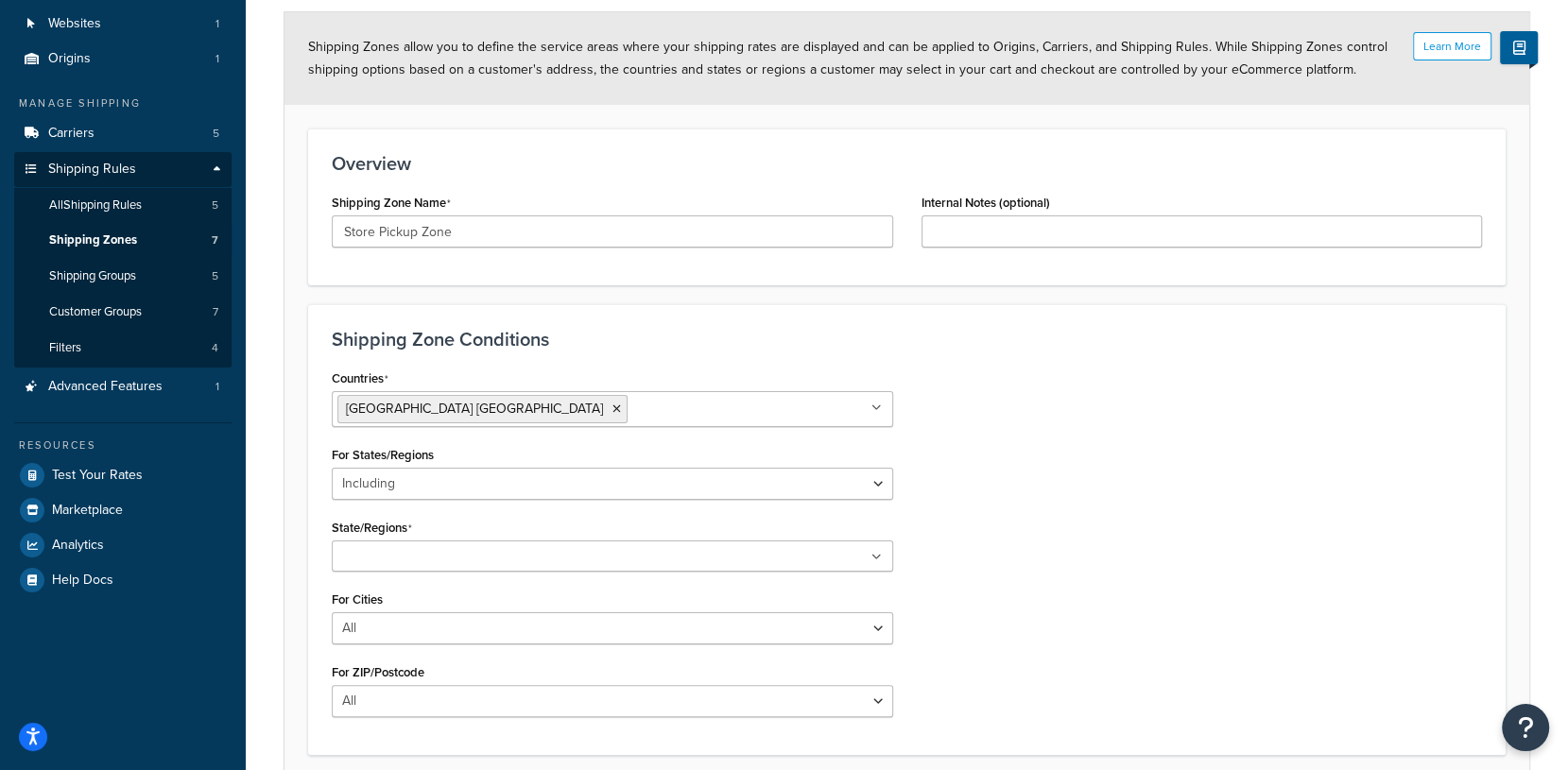
click at [501, 557] on ul at bounding box center [612, 556] width 562 height 31
click at [802, 594] on span "No results found" at bounding box center [612, 592] width 560 height 42
click at [779, 543] on ul "NJ" at bounding box center [612, 556] width 562 height 31
click at [656, 564] on ul "NJ" at bounding box center [612, 556] width 562 height 31
click at [646, 557] on ul "NJ" at bounding box center [612, 556] width 562 height 31
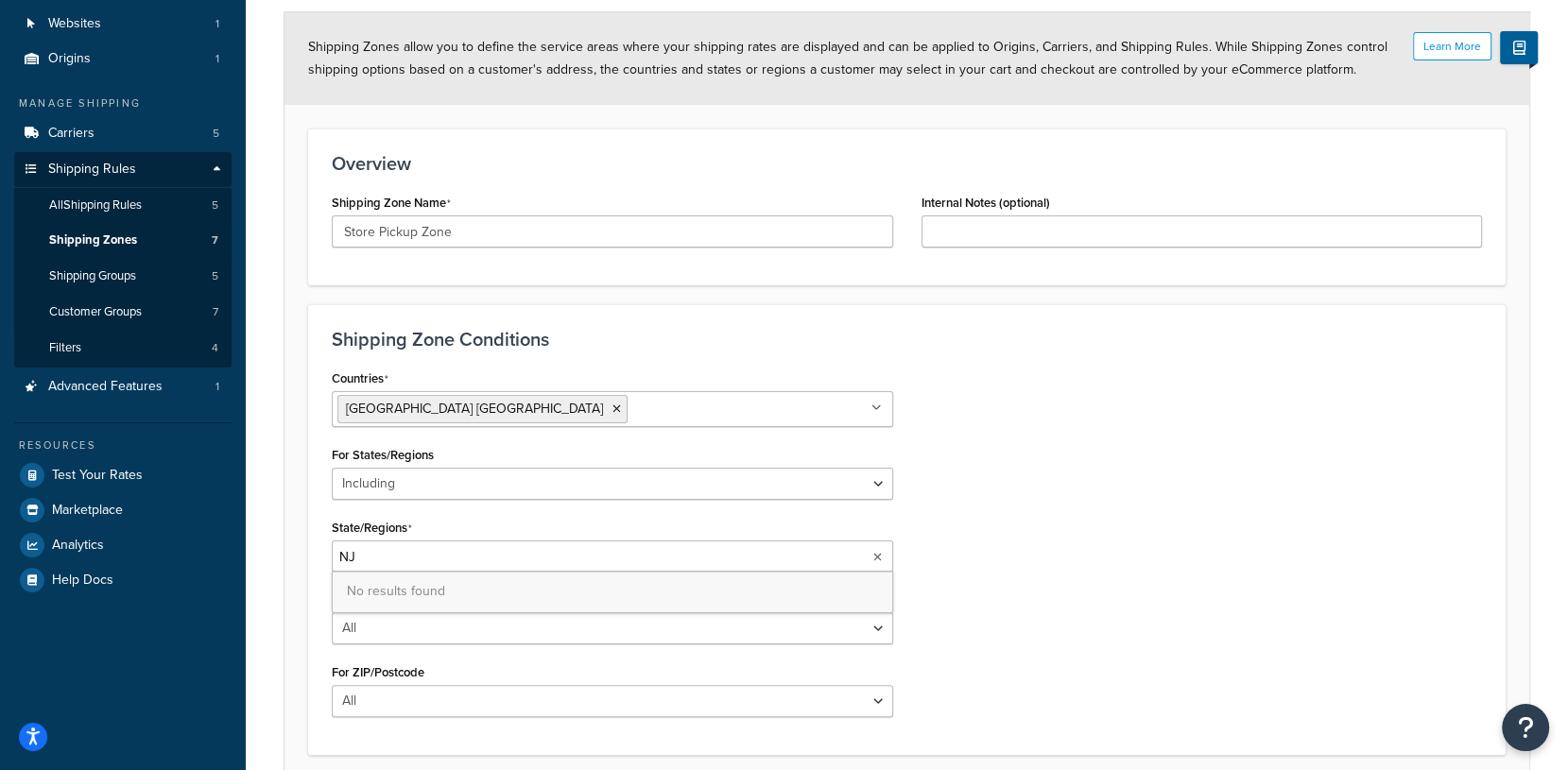
click at [372, 556] on input "NJ" at bounding box center [421, 557] width 167 height 20
click at [536, 553] on ul "Ne" at bounding box center [612, 556] width 562 height 31
click at [385, 551] on input "Ne" at bounding box center [421, 557] width 167 height 20
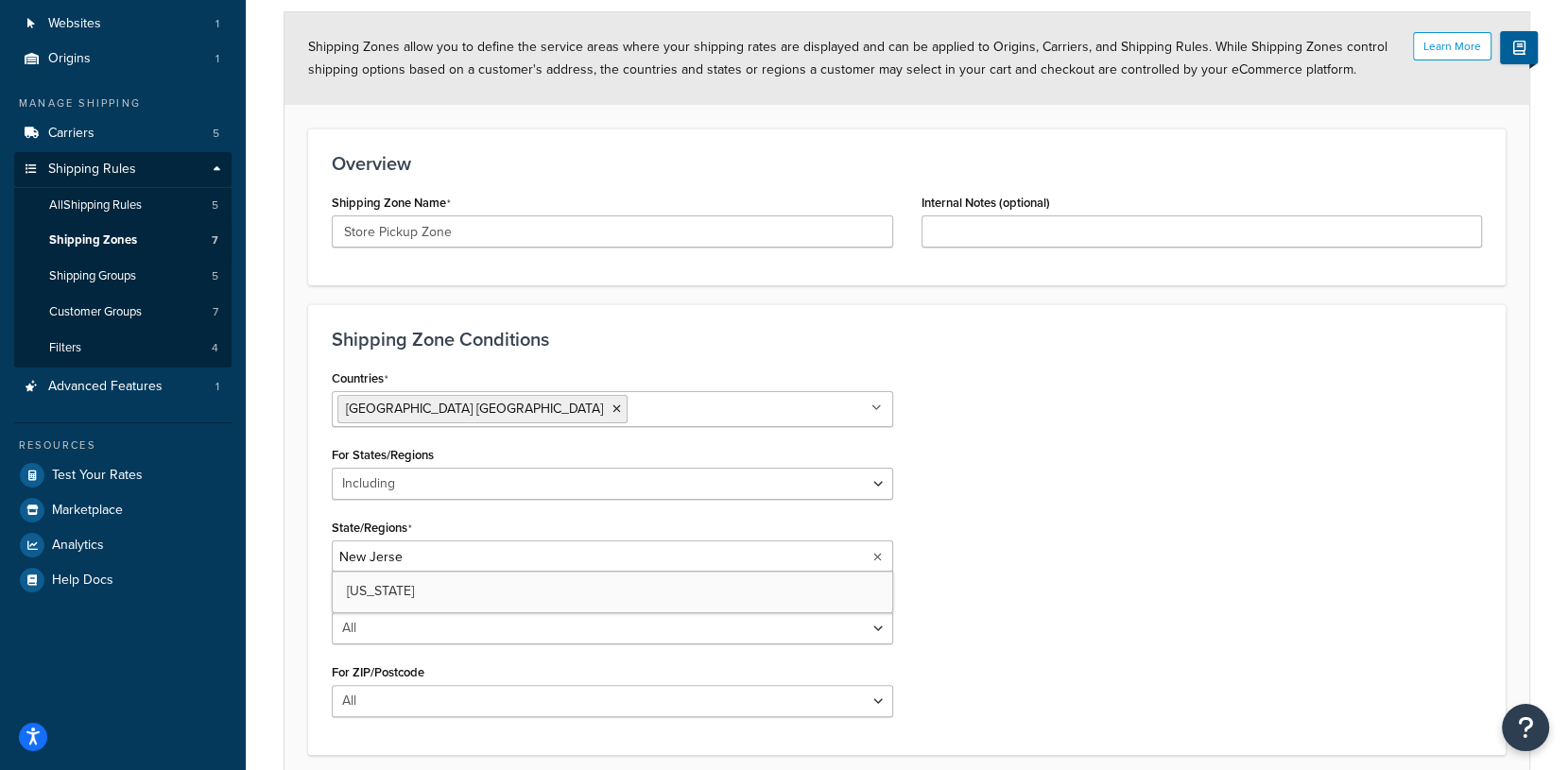
type input "[US_STATE]"
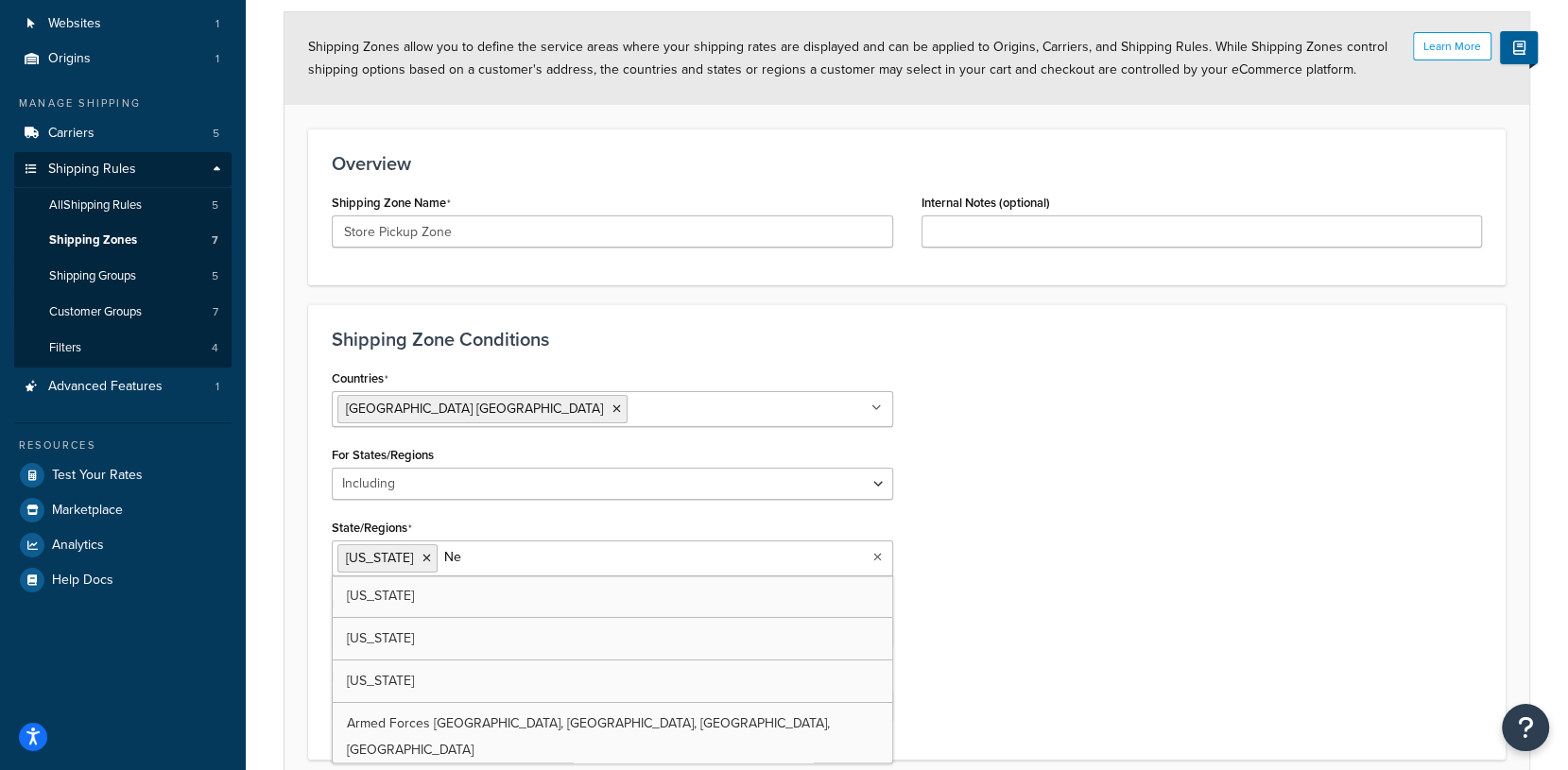
type input "New"
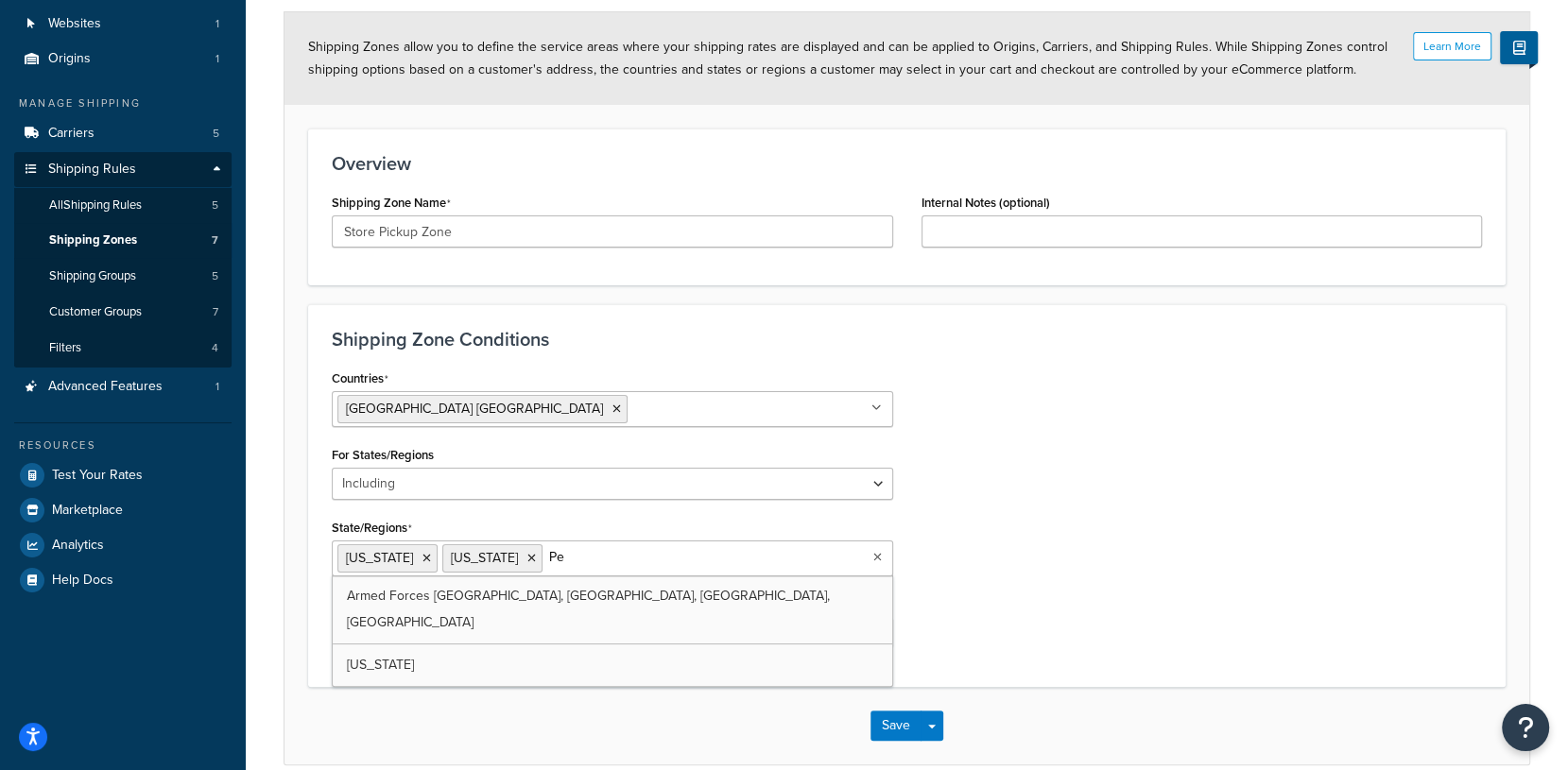
type input "Pen"
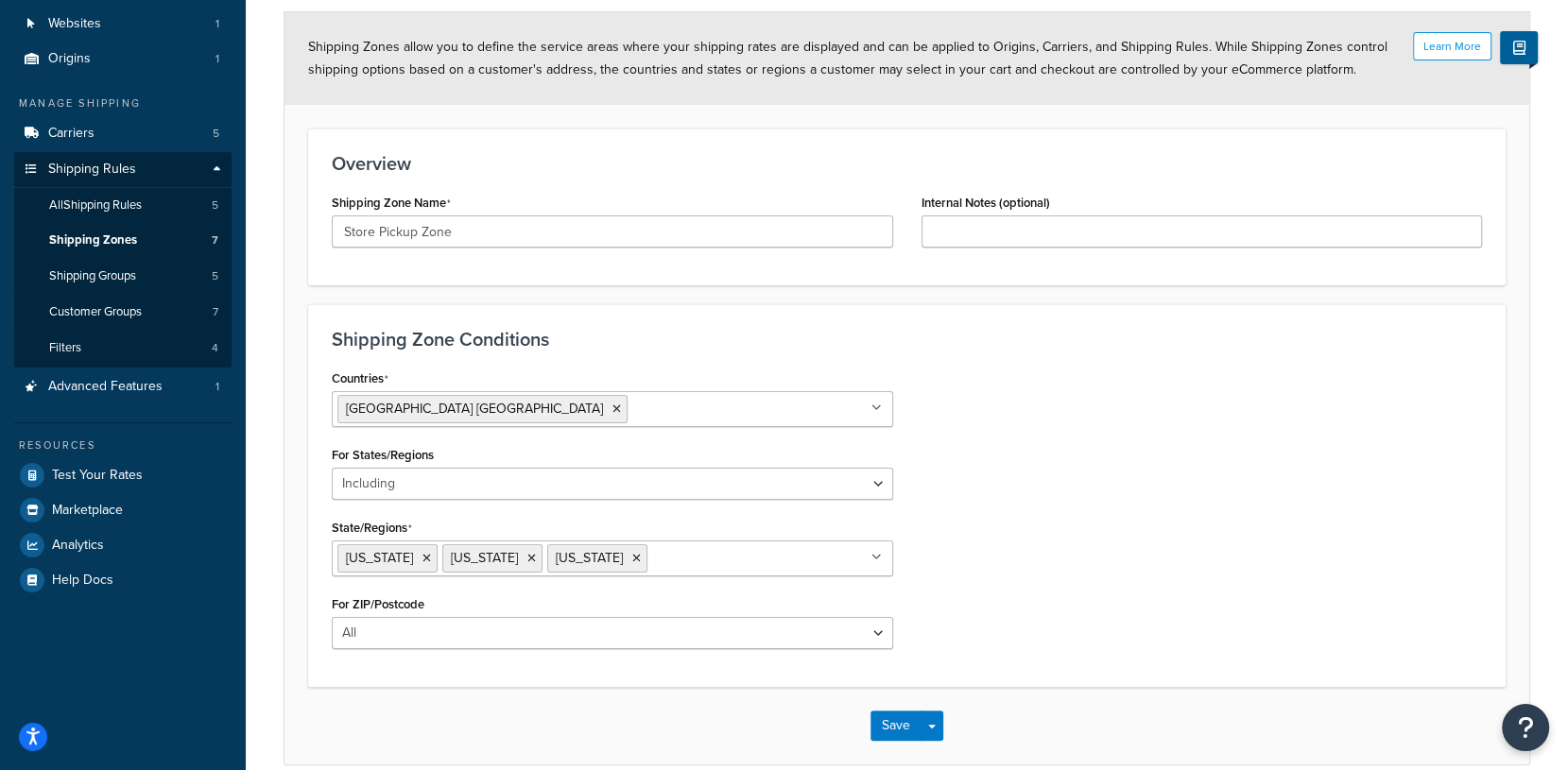
click at [1126, 506] on div "Countries United States USA All Countries ALL Afghanistan AFG Albania ALB Alger…" at bounding box center [906, 514] width 1179 height 299
click at [485, 231] on input "Store Pickup Zone" at bounding box center [612, 231] width 562 height 32
type input "Store [GEOGRAPHIC_DATA] ([GEOGRAPHIC_DATA])"
click at [992, 225] on input "Internal Notes (optional)" at bounding box center [1202, 231] width 562 height 32
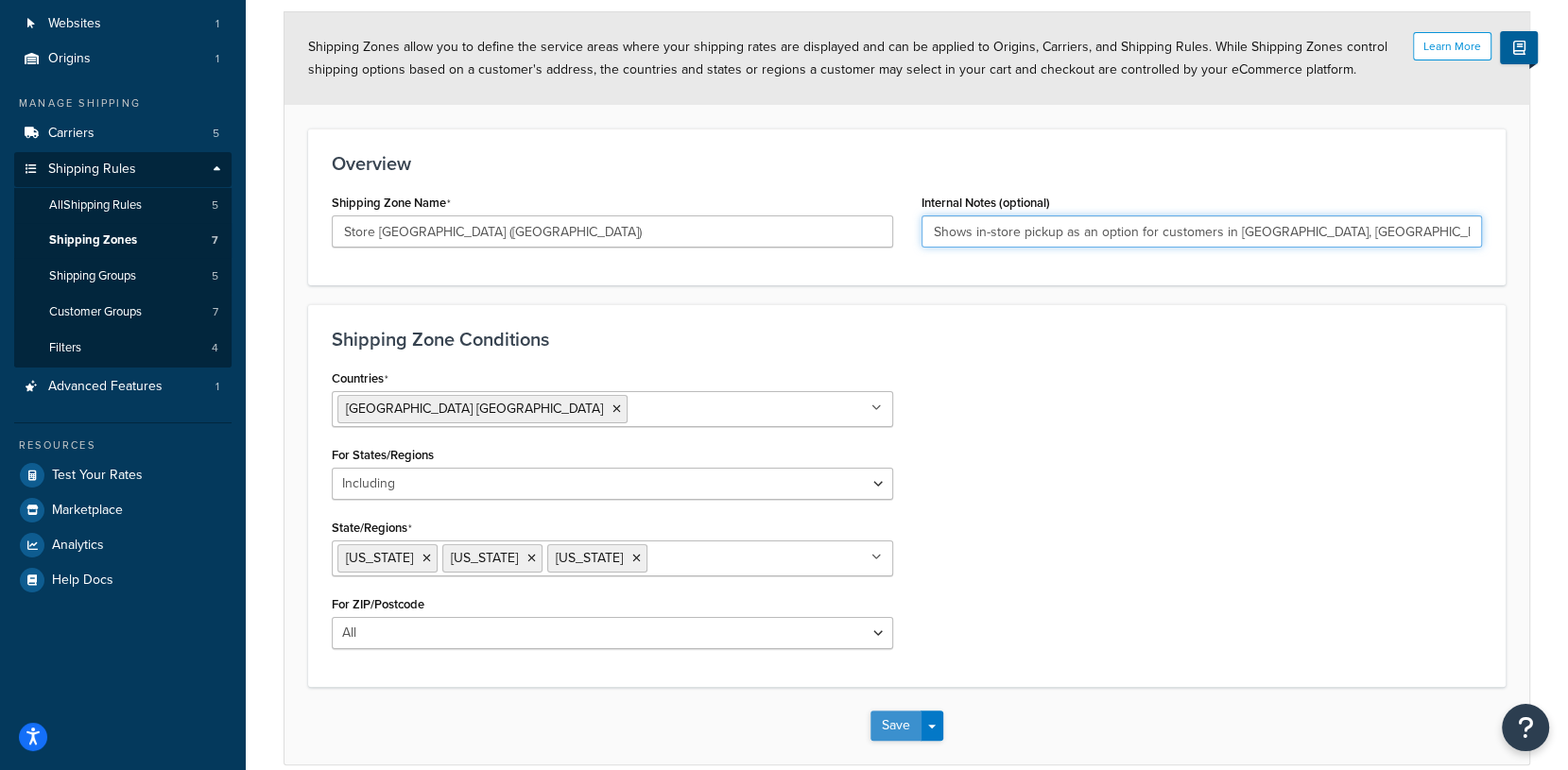
type input "Shows in-store pickup as an option for customers in NJ, NY, PA"
click at [900, 720] on button "Save" at bounding box center [896, 725] width 51 height 30
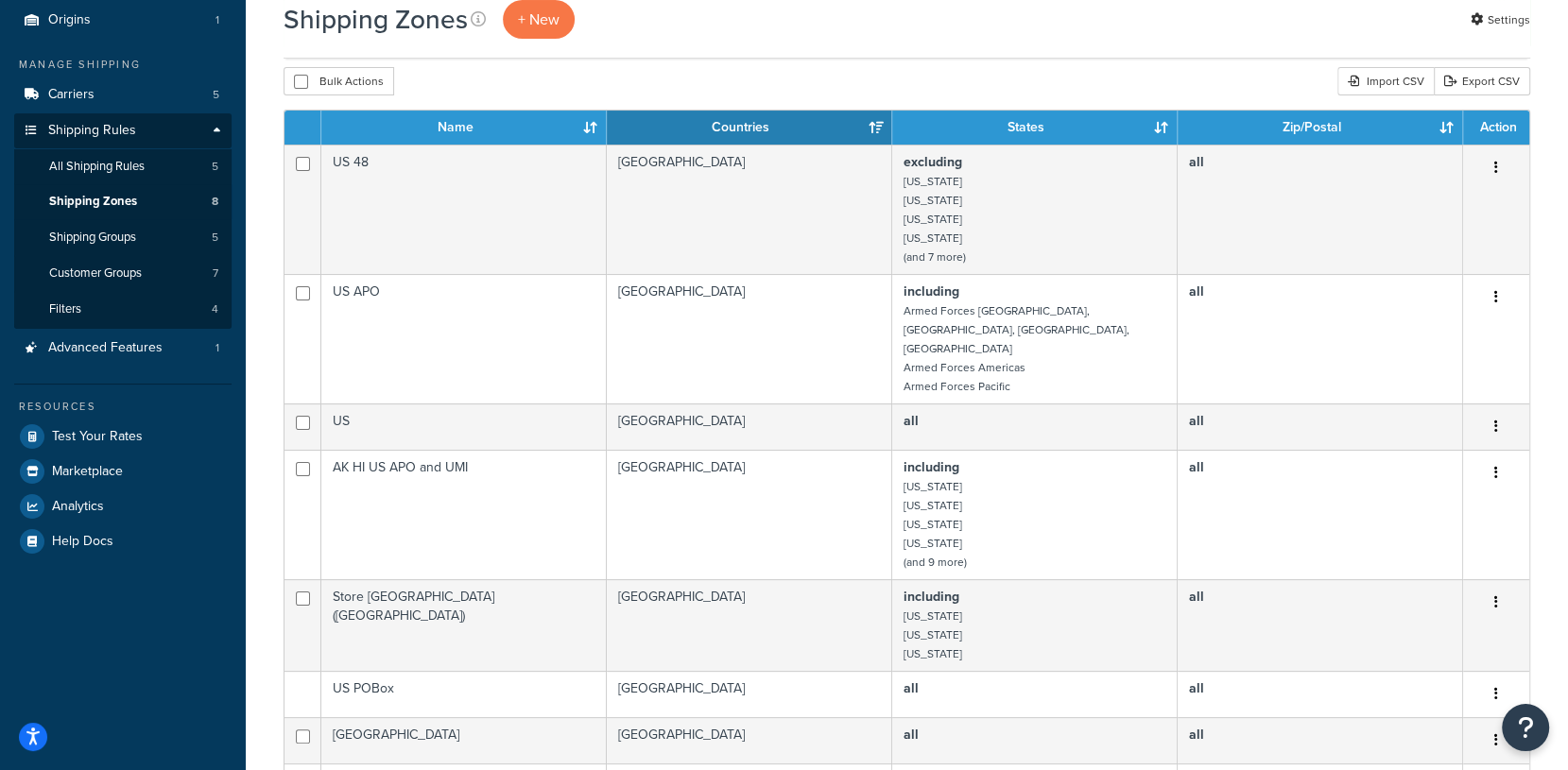
scroll to position [171, 0]
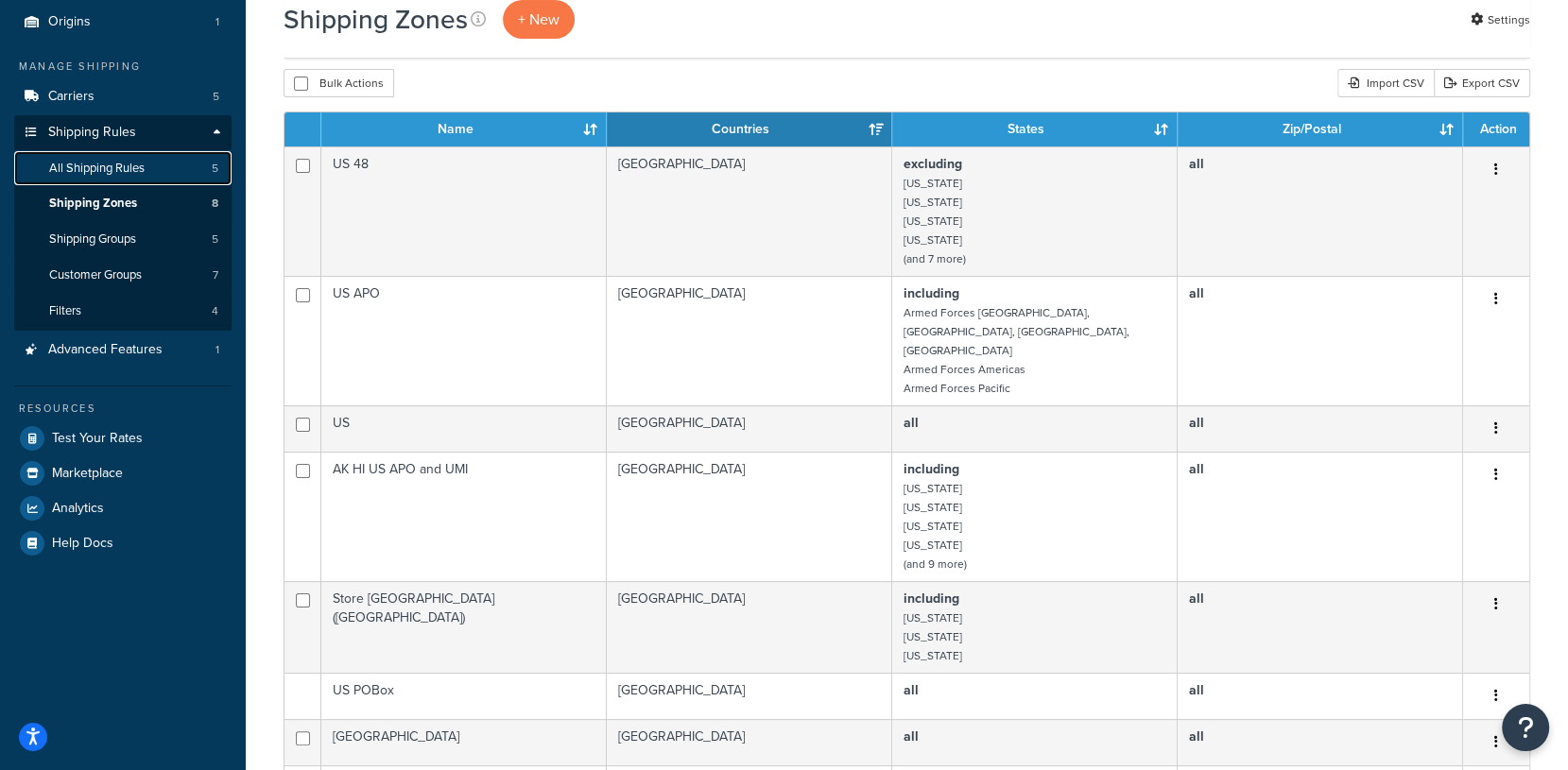
click at [120, 173] on span "All Shipping Rules" at bounding box center [97, 169] width 95 height 16
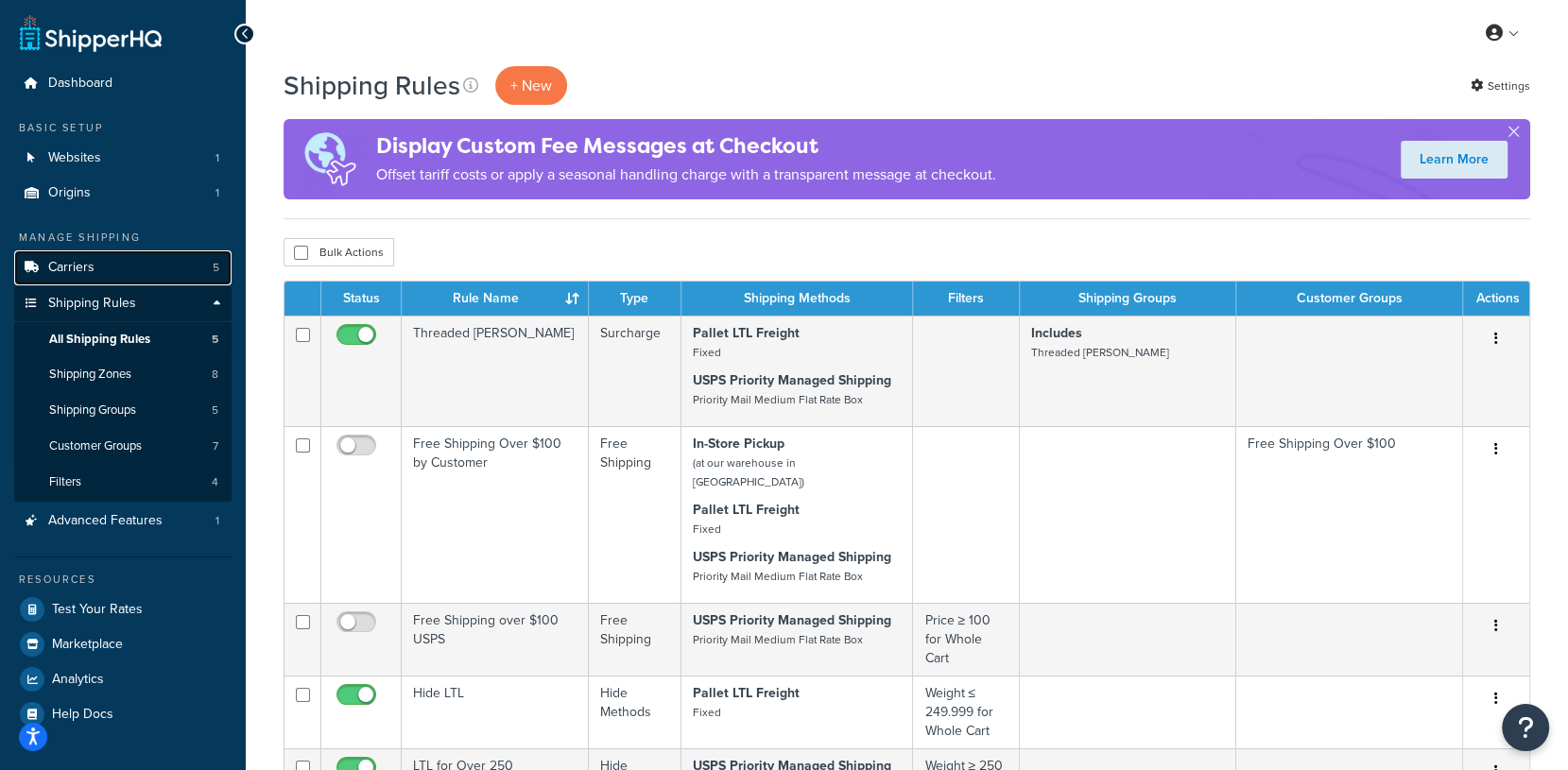
click at [79, 267] on span "Carriers" at bounding box center [72, 268] width 47 height 16
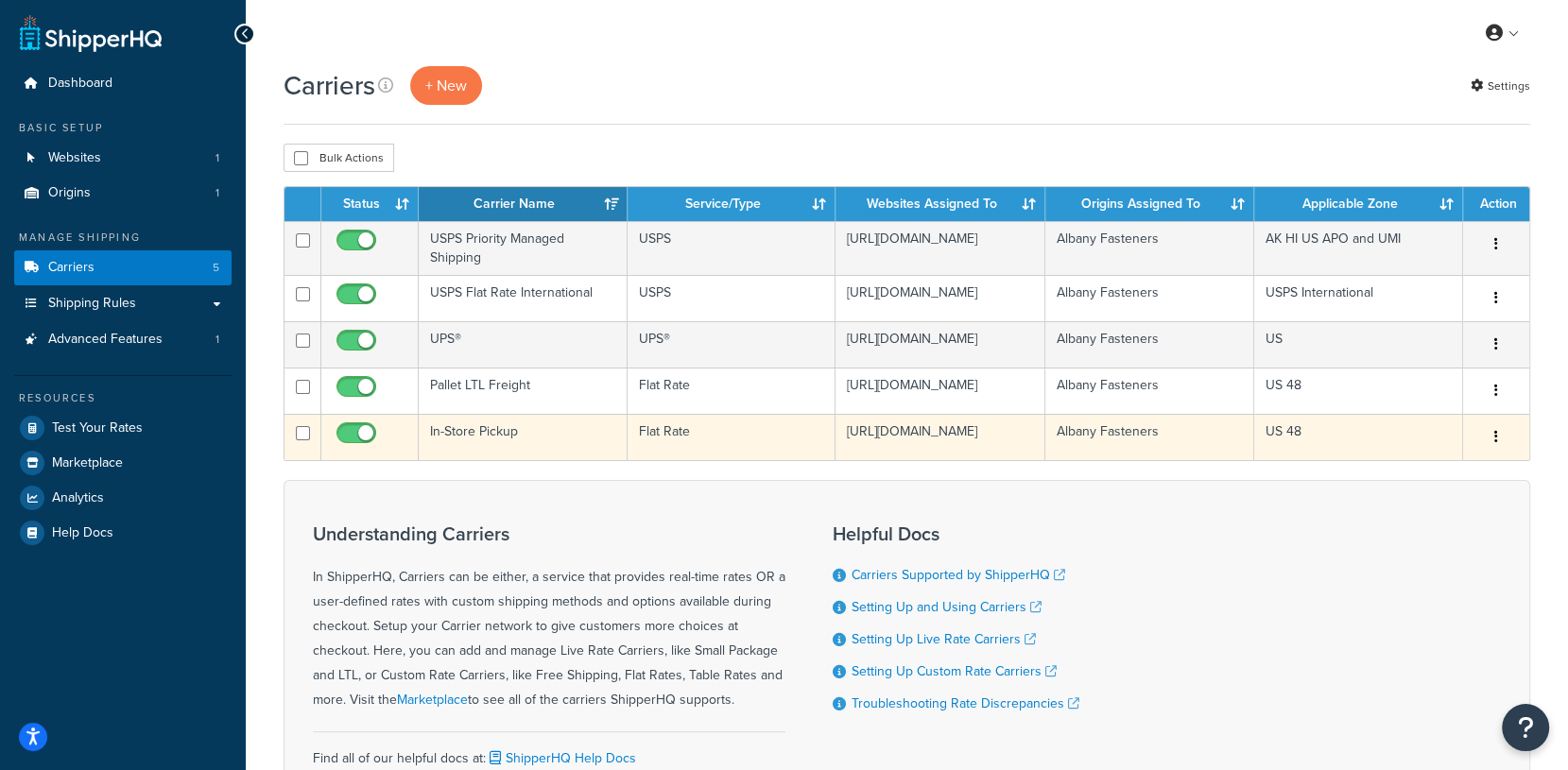
click at [1501, 453] on button "button" at bounding box center [1496, 437] width 26 height 30
click at [1447, 489] on link "Edit" at bounding box center [1420, 496] width 149 height 39
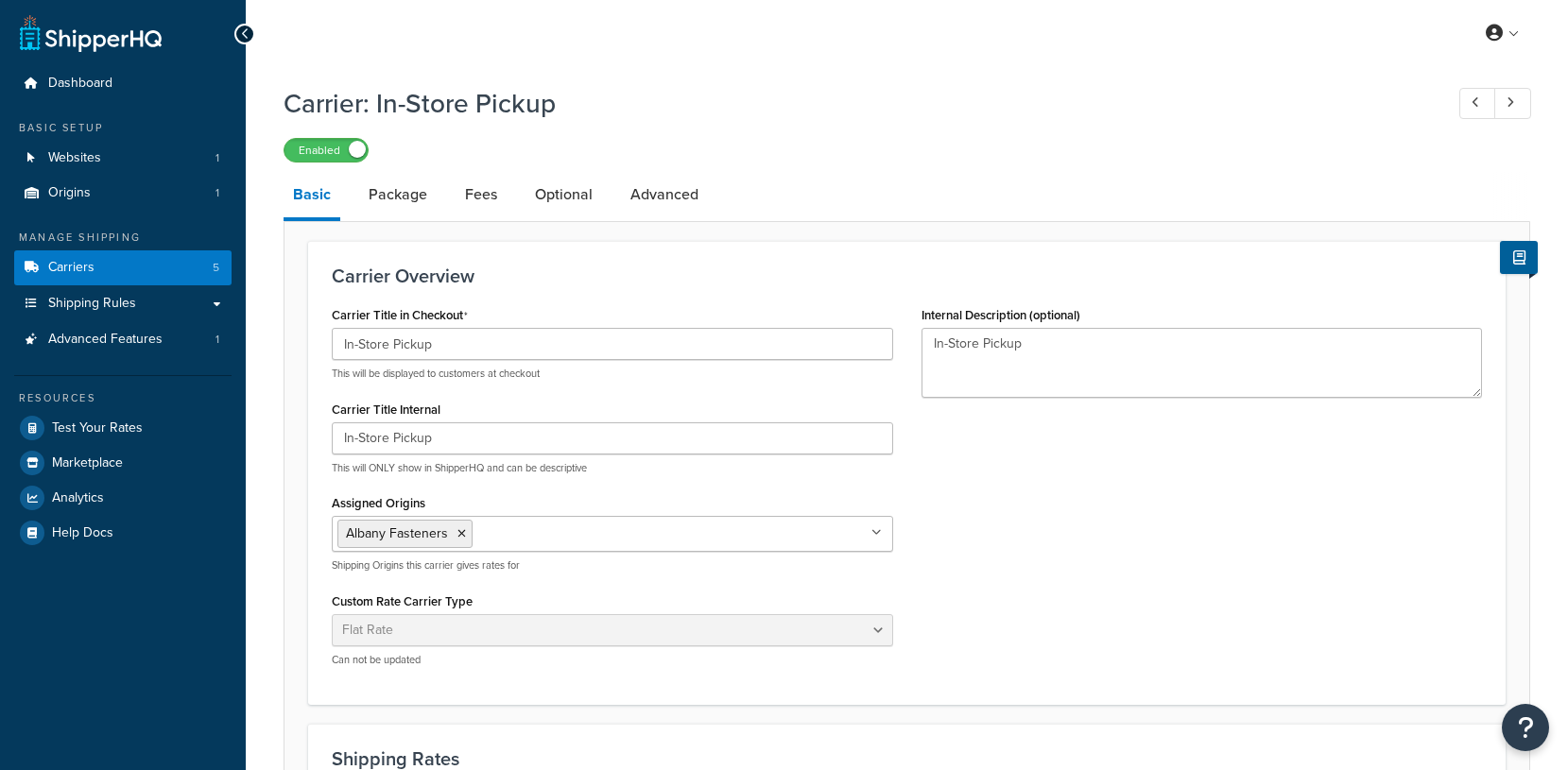
select select "flat"
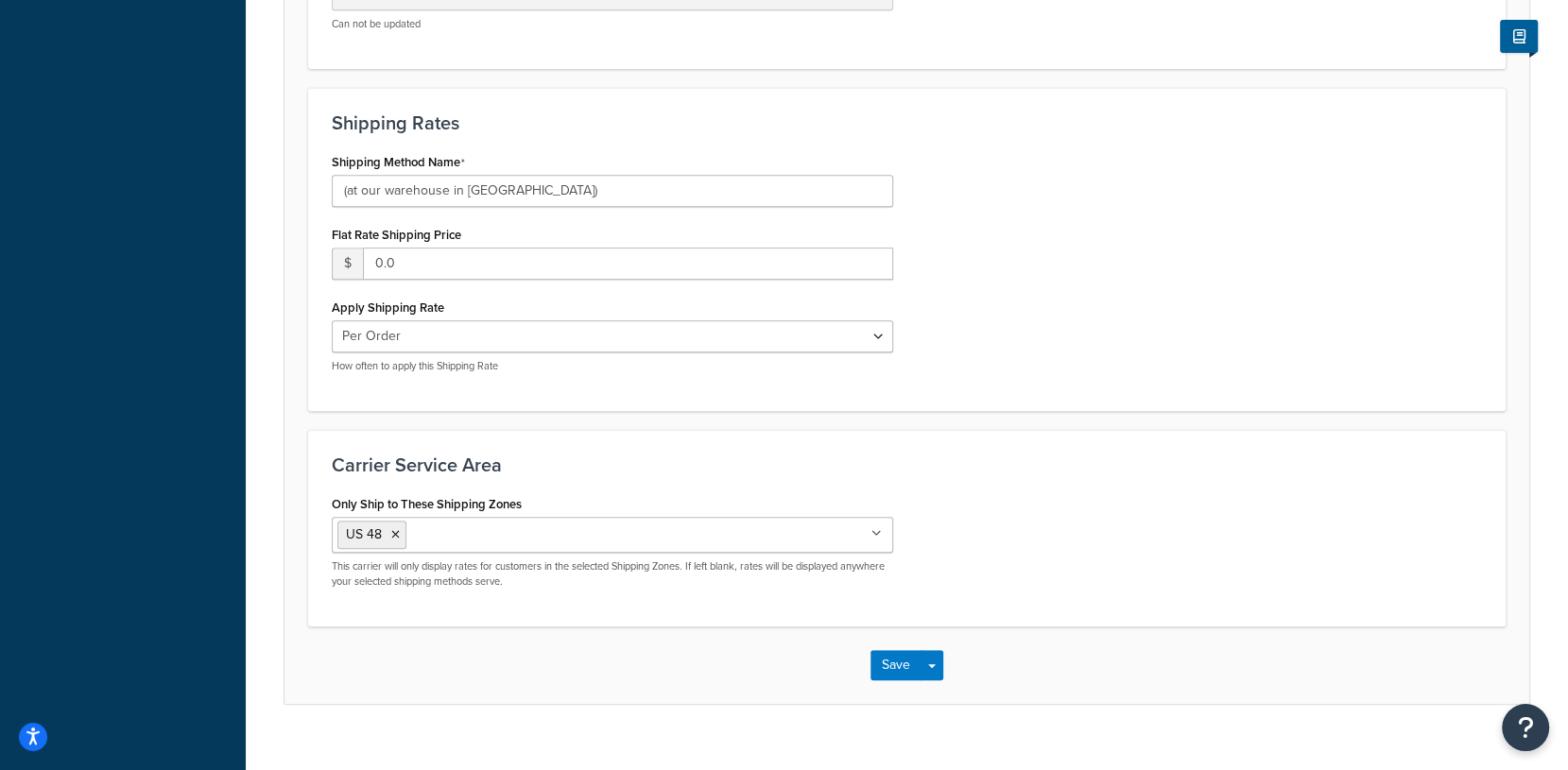
scroll to position [661, 0]
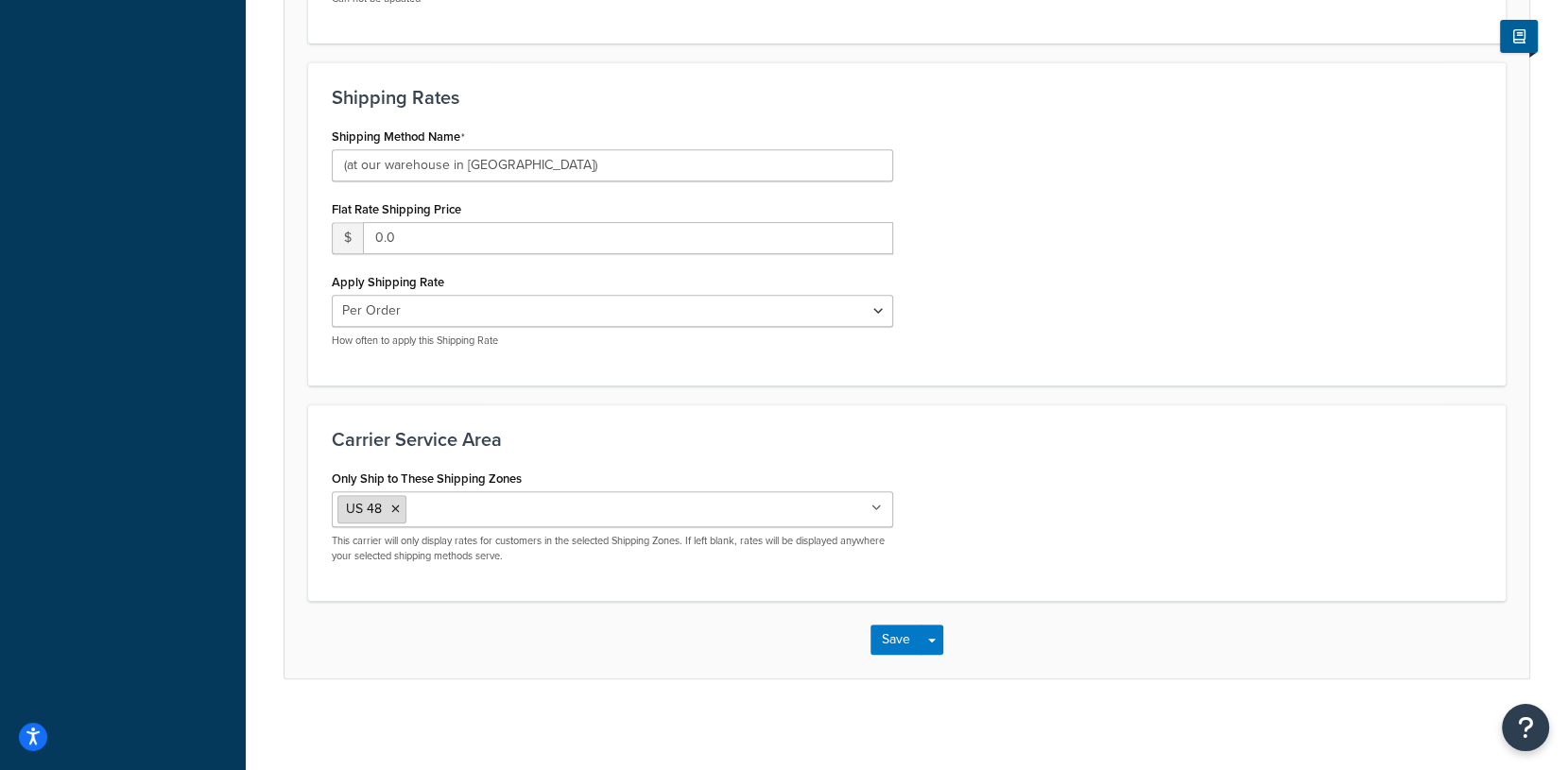
click at [398, 513] on li "US 48" at bounding box center [372, 509] width 69 height 28
click at [396, 508] on icon at bounding box center [395, 509] width 9 height 12
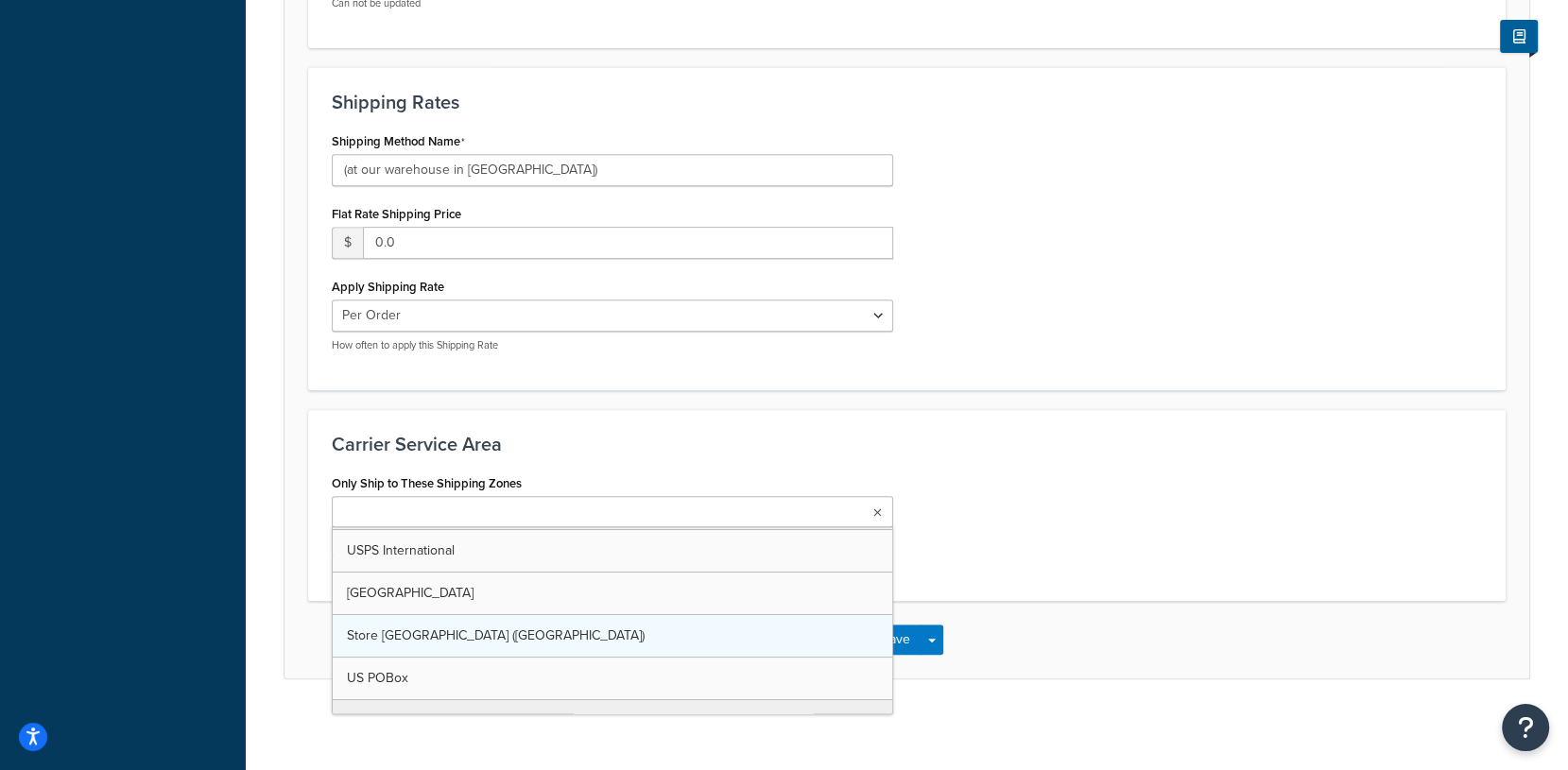
scroll to position [148, 0]
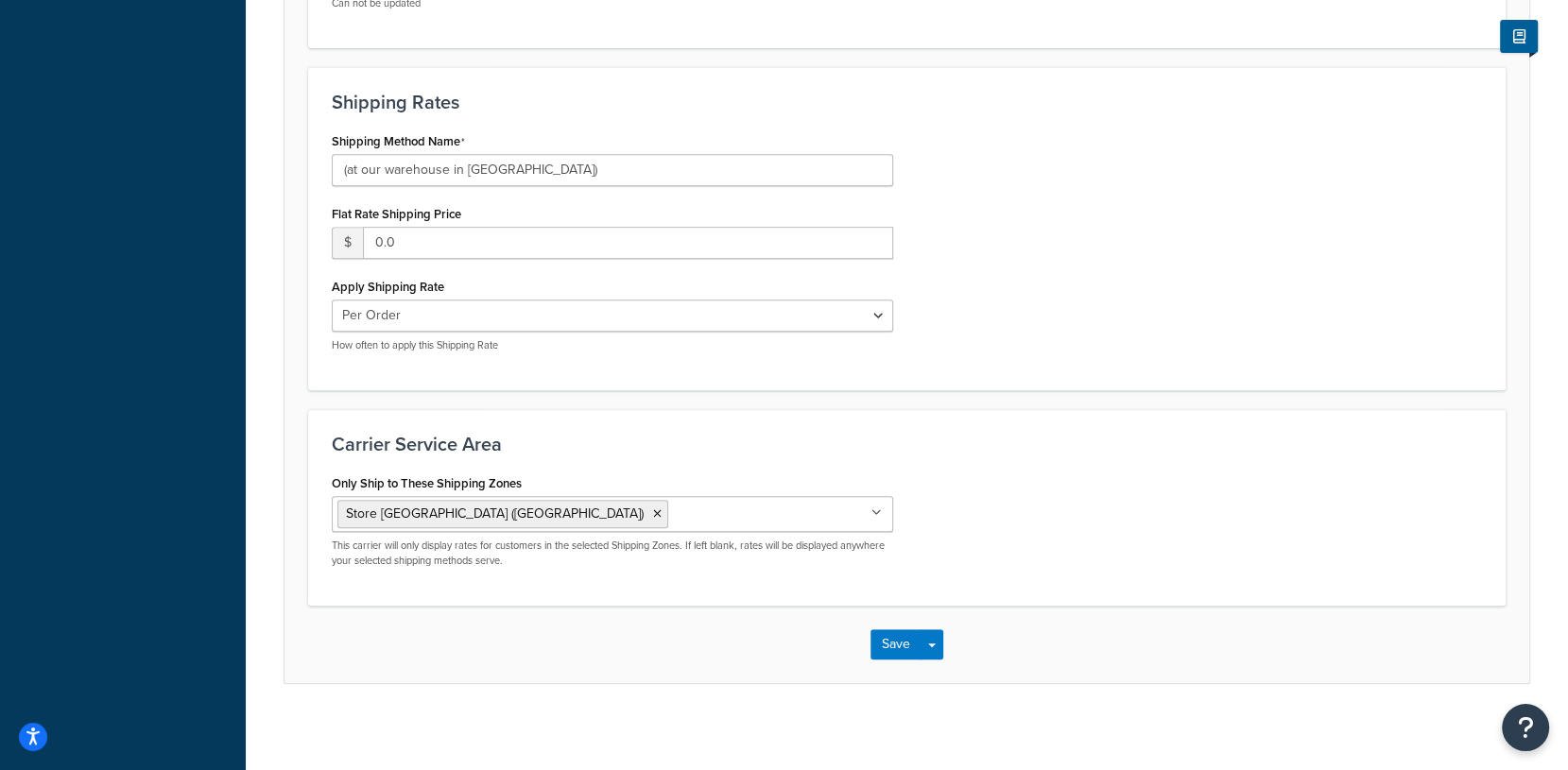
click at [1086, 416] on div "Carrier Service Area Only Ship to These Shipping Zones Store [GEOGRAPHIC_DATA] …" at bounding box center [907, 507] width 1197 height 197
click at [897, 640] on button "Save" at bounding box center [896, 644] width 51 height 30
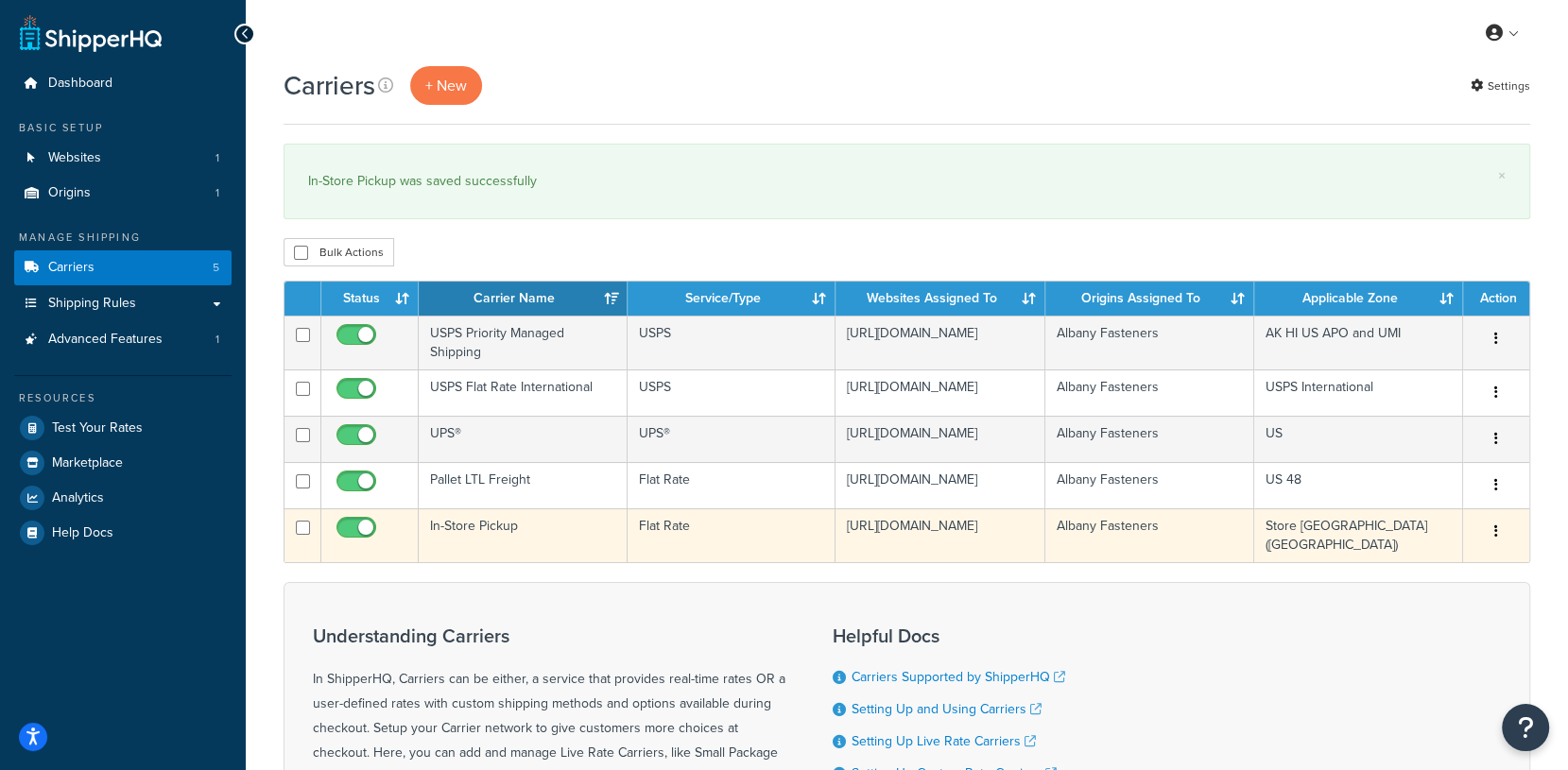
click at [1499, 547] on button "button" at bounding box center [1496, 531] width 26 height 30
click at [1423, 571] on link "Edit" at bounding box center [1420, 591] width 149 height 39
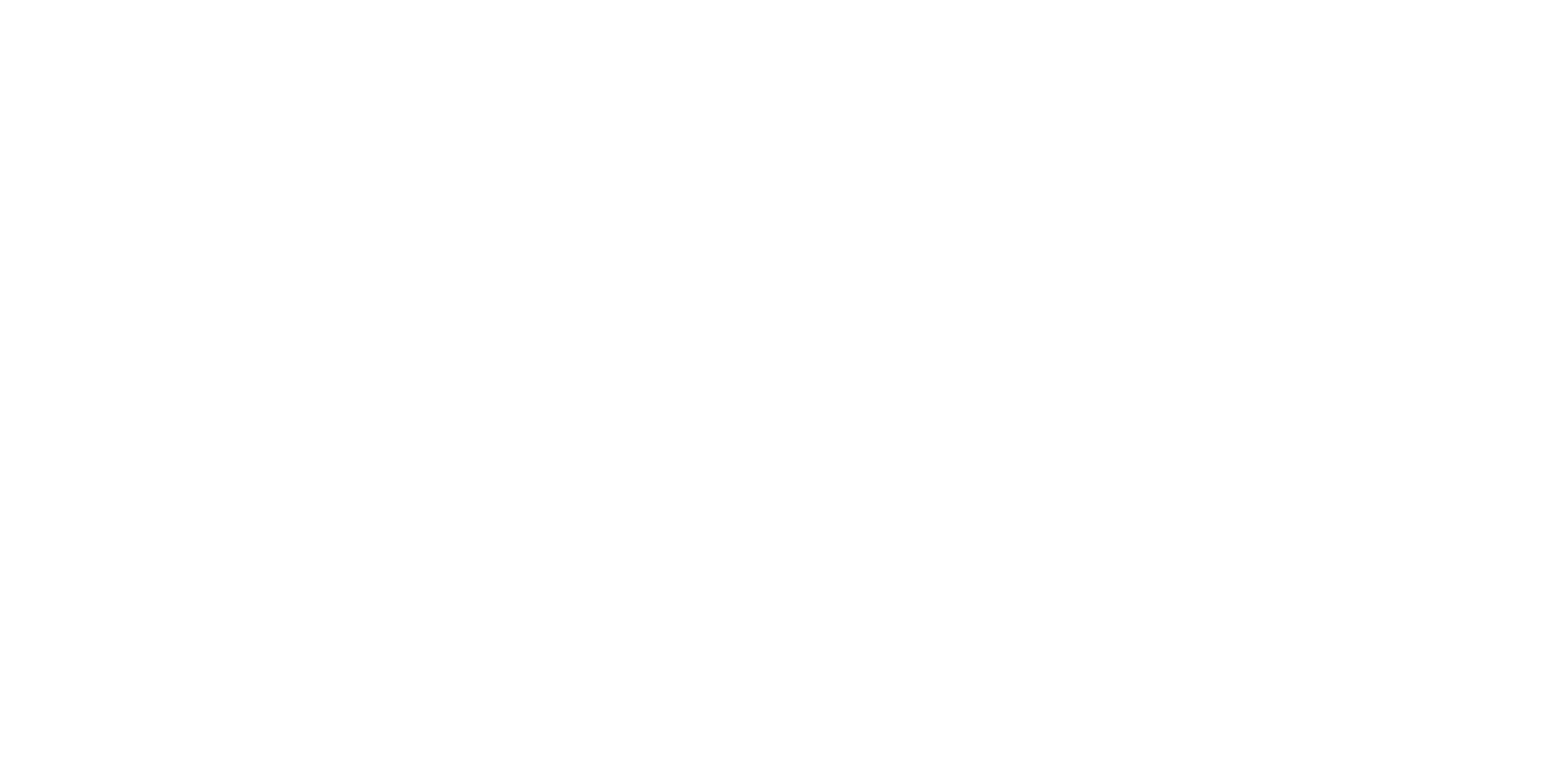
select select "flat"
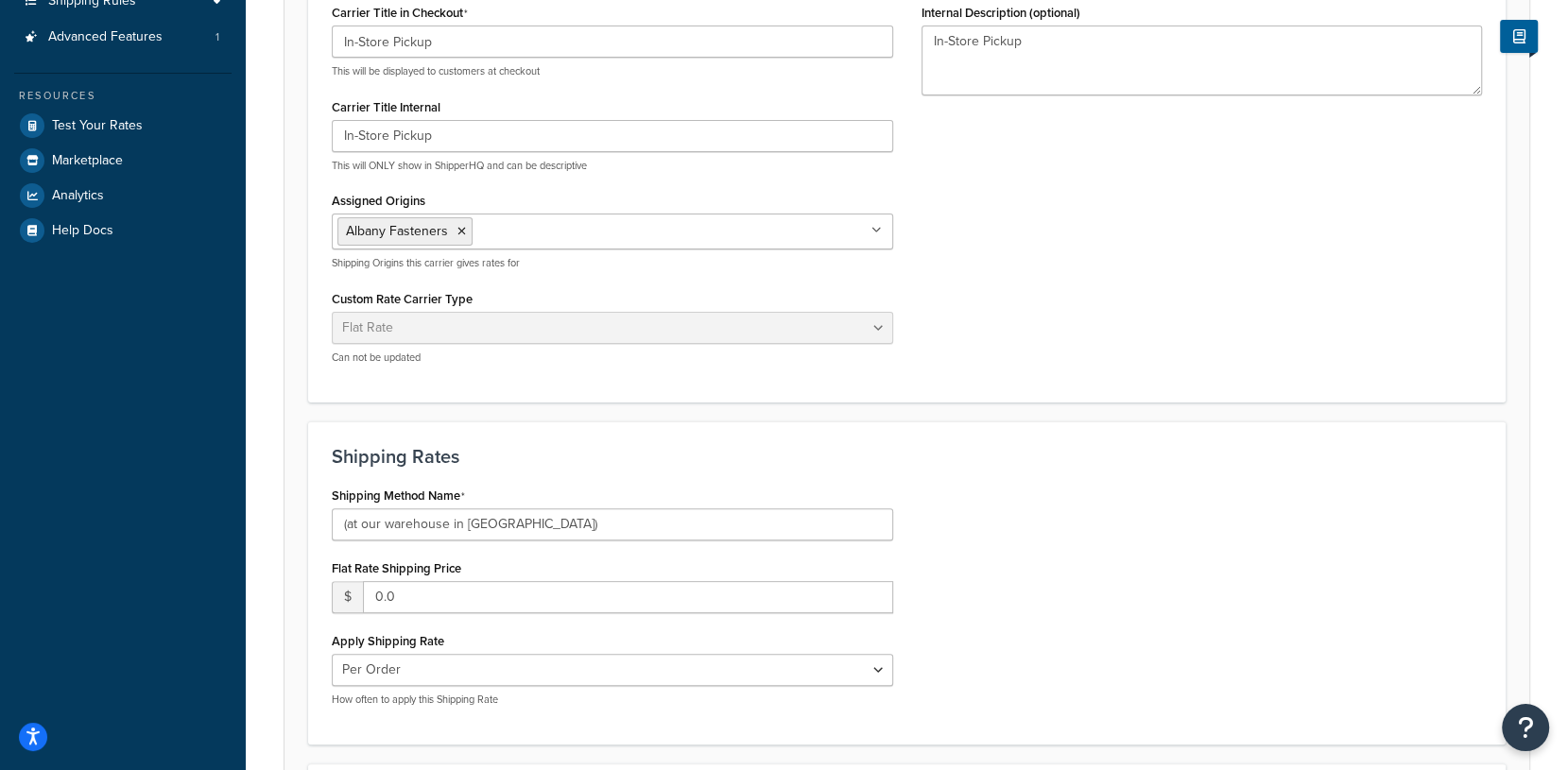
scroll to position [661, 0]
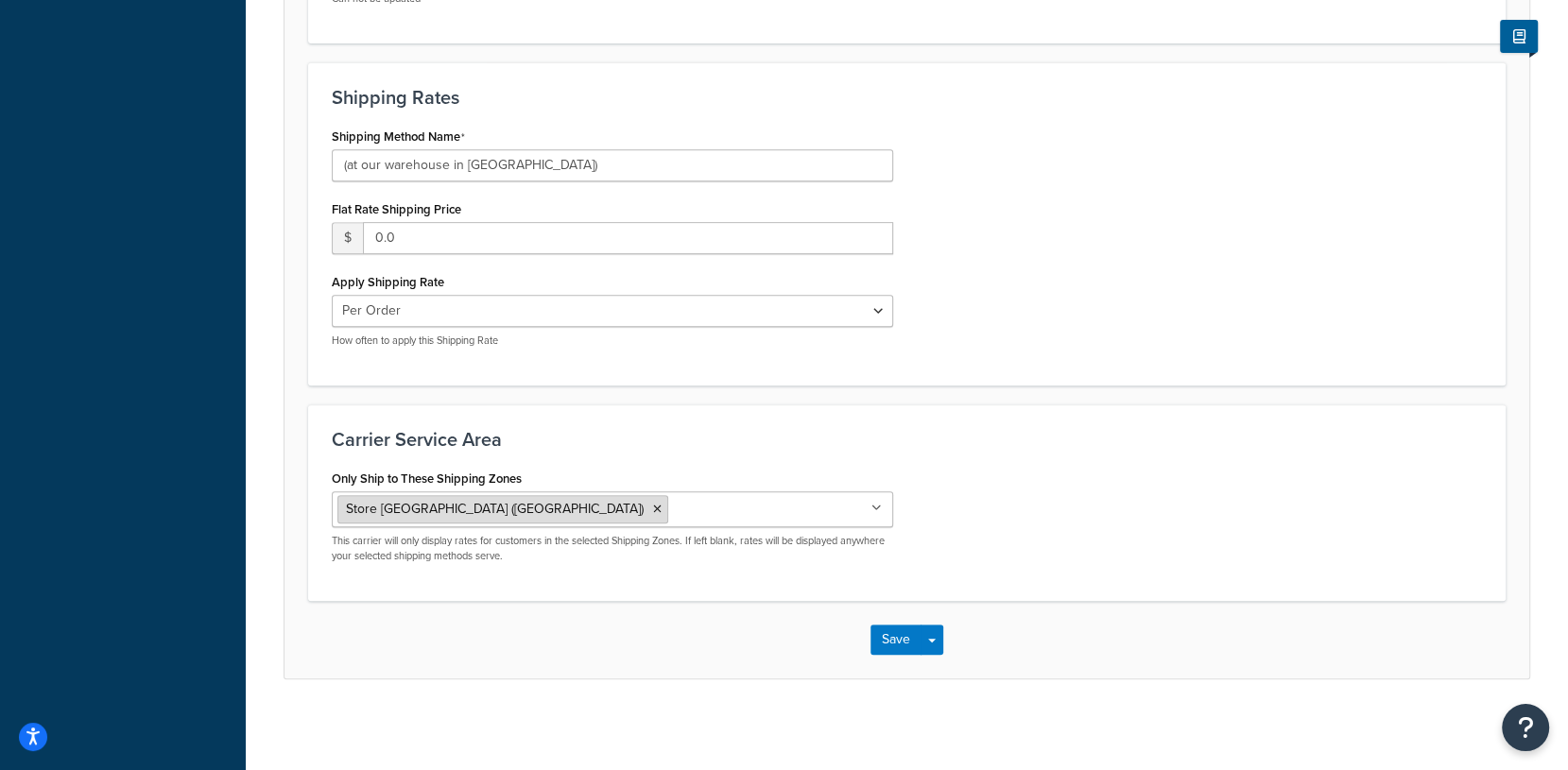
click at [653, 503] on icon at bounding box center [657, 509] width 9 height 12
click at [1041, 553] on div "Only Ship to These Shipping Zones US 48 US APO US AK HI US APO and UMI USPS Int…" at bounding box center [906, 521] width 1179 height 112
click at [895, 629] on button "Save" at bounding box center [896, 639] width 51 height 30
